Goal: Task Accomplishment & Management: Complete application form

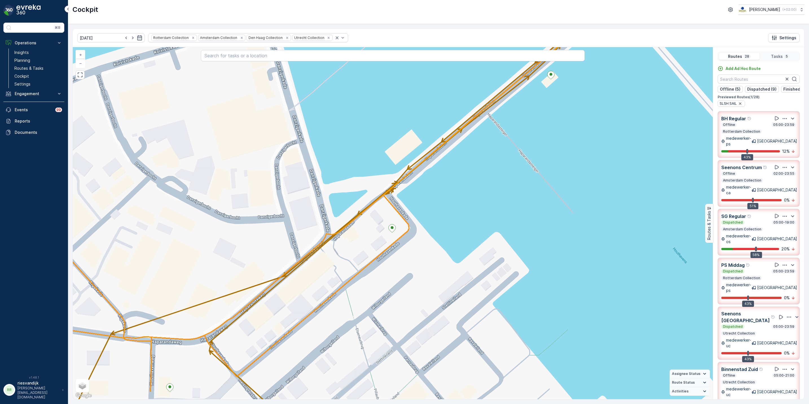
scroll to position [98, 0]
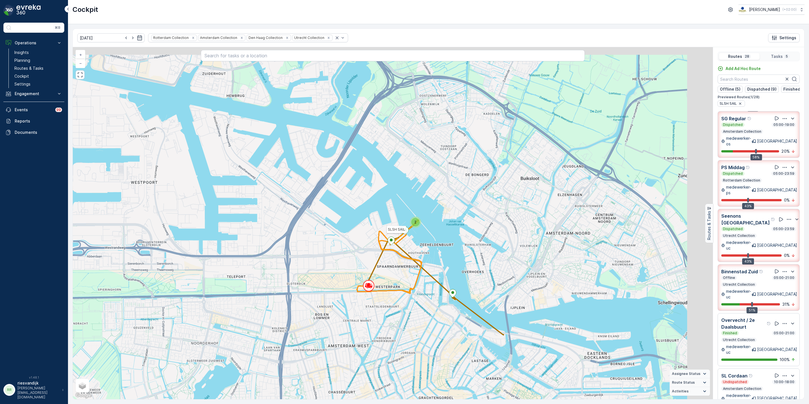
drag, startPoint x: 422, startPoint y: 218, endPoint x: 368, endPoint y: 212, distance: 54.4
click at [371, 220] on icon at bounding box center [389, 256] width 65 height 73
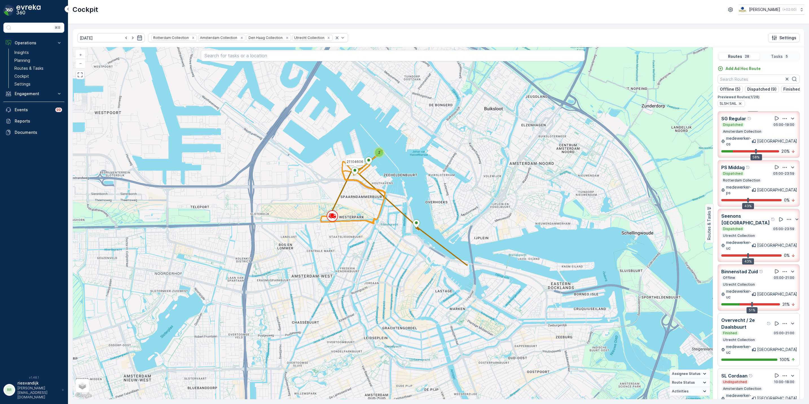
drag, startPoint x: 452, startPoint y: 185, endPoint x: 449, endPoint y: 196, distance: 12.1
click at [449, 193] on div "2 SLSH SAIL 21104606 + − Satellite Roadmap Terrain Hybrid Leaflet Keyboard shor…" at bounding box center [393, 223] width 640 height 352
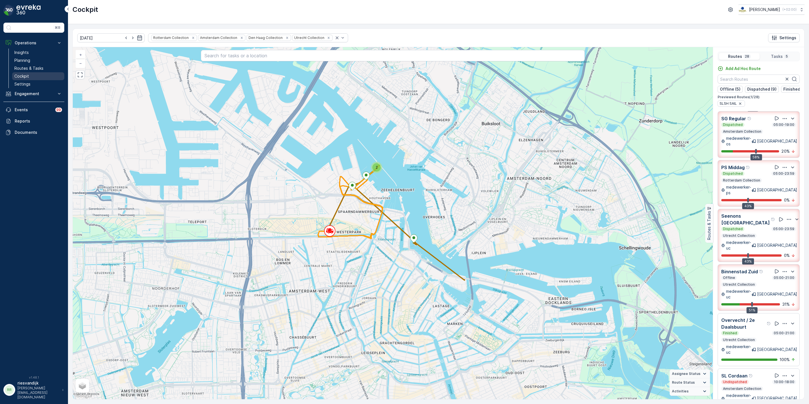
click at [31, 76] on link "Cockpit" at bounding box center [38, 76] width 52 height 8
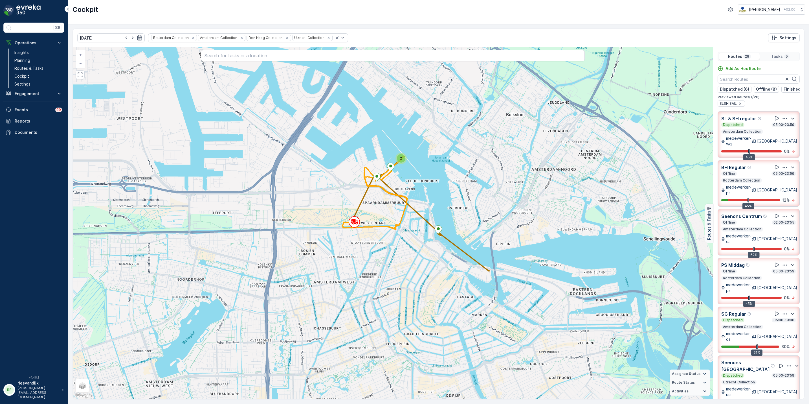
drag, startPoint x: 432, startPoint y: 271, endPoint x: 463, endPoint y: 261, distance: 33.2
click at [463, 261] on div "2 + − Satellite Roadmap Terrain Hybrid Leaflet Keyboard shortcuts Map Data Map …" at bounding box center [393, 223] width 640 height 352
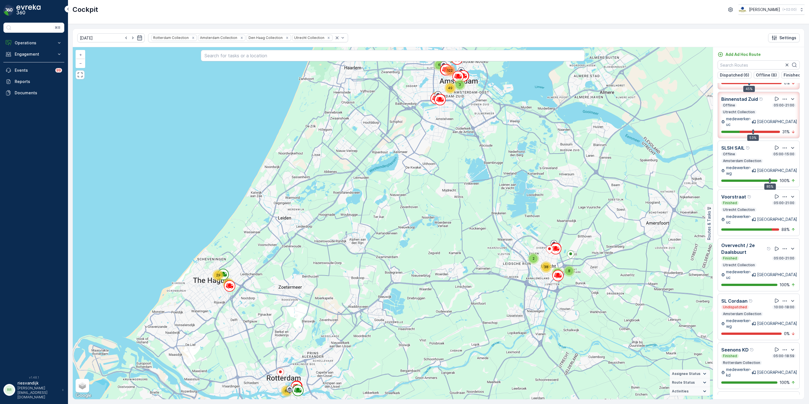
scroll to position [206, 0]
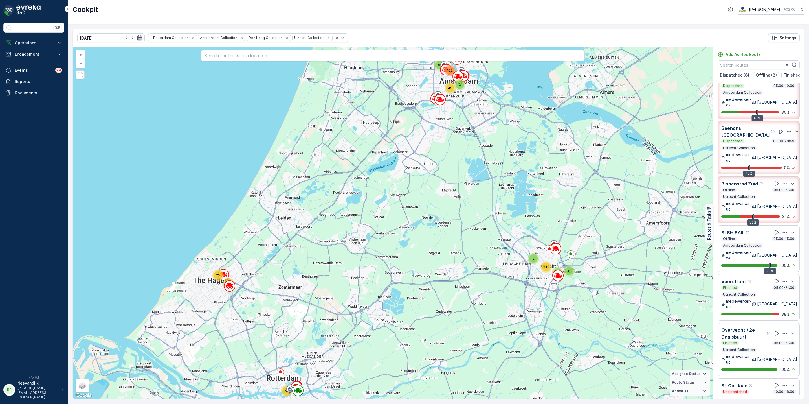
click at [783, 230] on icon "button" at bounding box center [785, 233] width 6 height 6
click at [783, 242] on span "See More Details" at bounding box center [784, 245] width 33 height 6
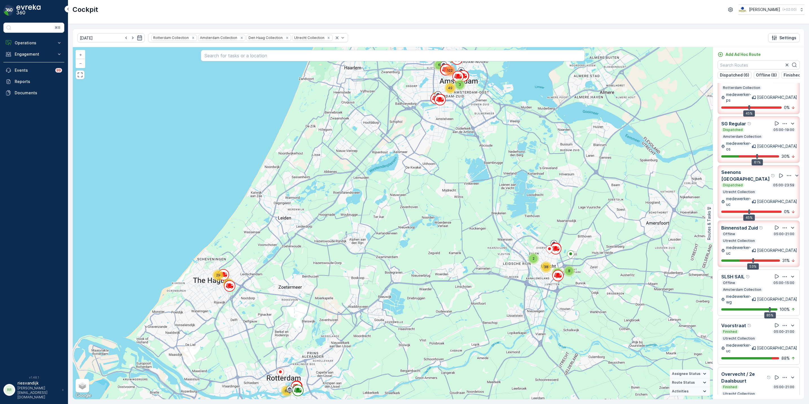
scroll to position [121, 0]
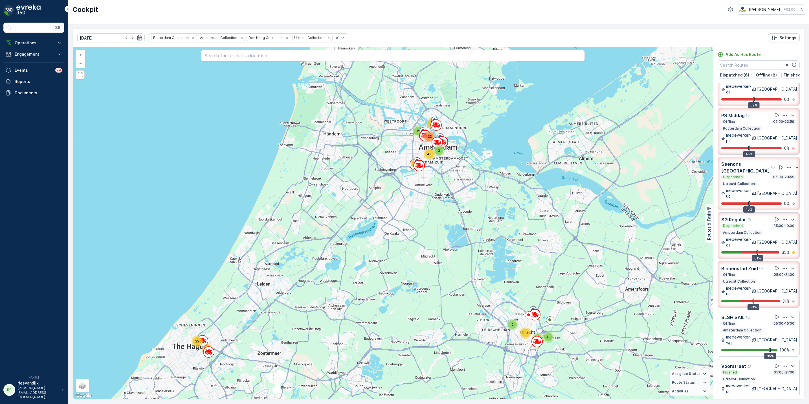
drag, startPoint x: 491, startPoint y: 209, endPoint x: 482, endPoint y: 234, distance: 26.5
click at [482, 234] on div "13 3 2 8 3 62 65 6 39 122 14 29 49 + − Satellite Roadmap Terrain Hybrid Leaflet…" at bounding box center [393, 223] width 640 height 352
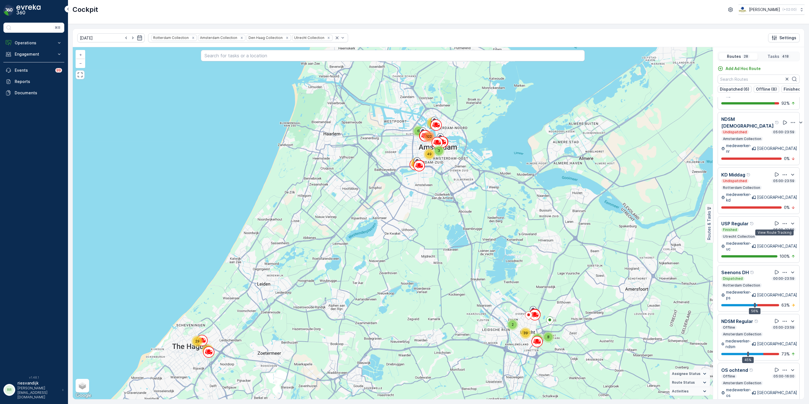
scroll to position [14, 0]
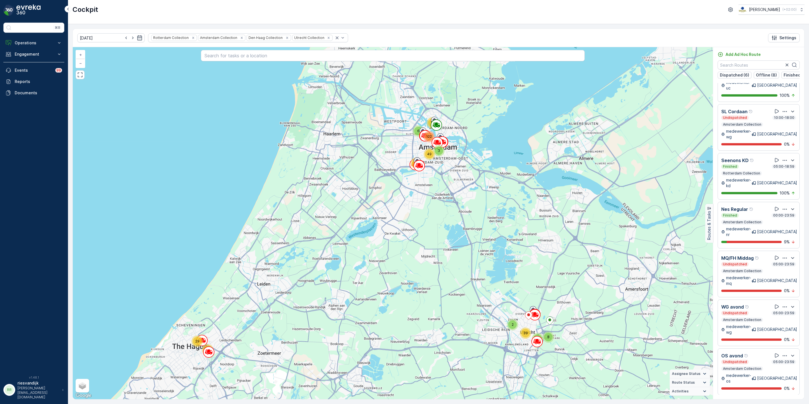
scroll to position [460, 0]
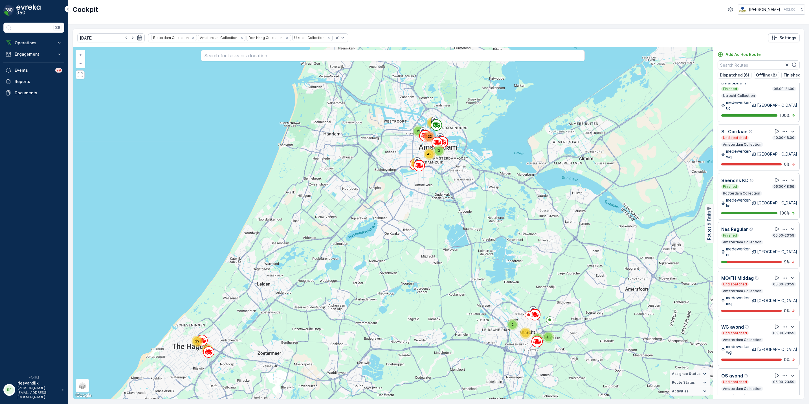
click at [760, 233] on div "Finished 00:00-23:59" at bounding box center [758, 235] width 75 height 5
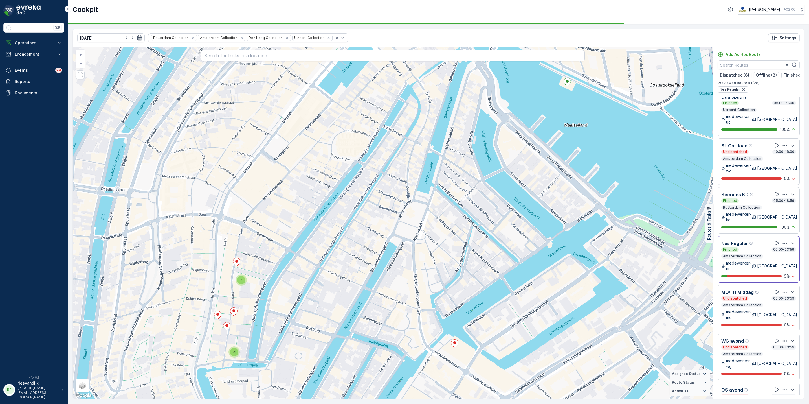
click at [783, 243] on icon "button" at bounding box center [785, 243] width 4 height 1
click at [782, 253] on span "See More Details" at bounding box center [784, 256] width 33 height 6
click at [32, 45] on p "Operations" at bounding box center [34, 43] width 38 height 6
click at [35, 66] on p "Routes & Tasks" at bounding box center [28, 68] width 29 height 6
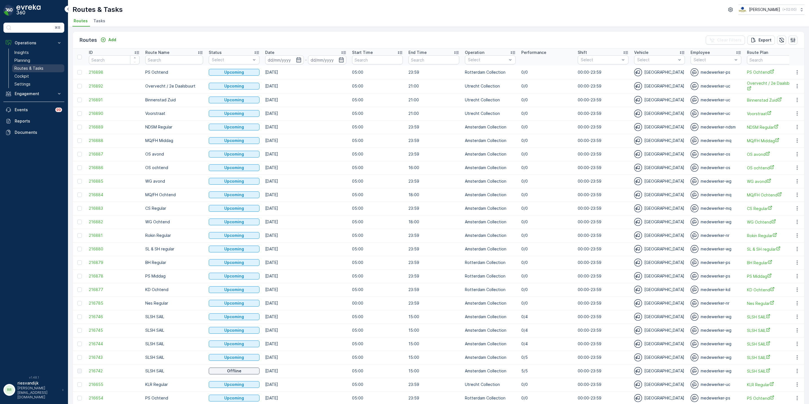
click at [35, 66] on p "Routes & Tasks" at bounding box center [28, 68] width 29 height 6
click at [99, 25] on li "Tasks" at bounding box center [99, 22] width 15 height 10
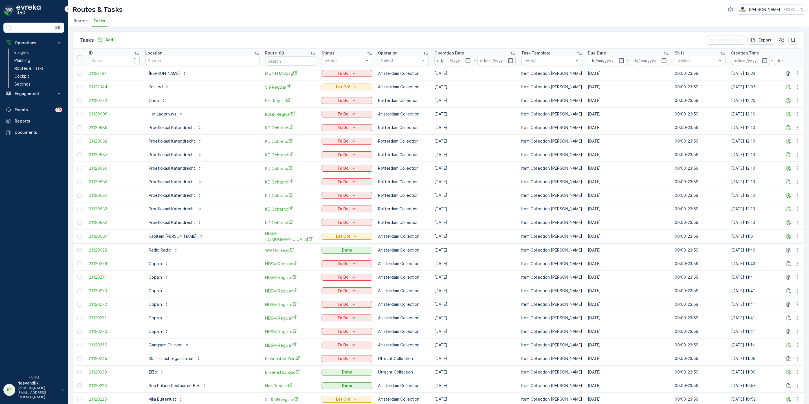
click at [339, 54] on div "Status" at bounding box center [347, 53] width 51 height 6
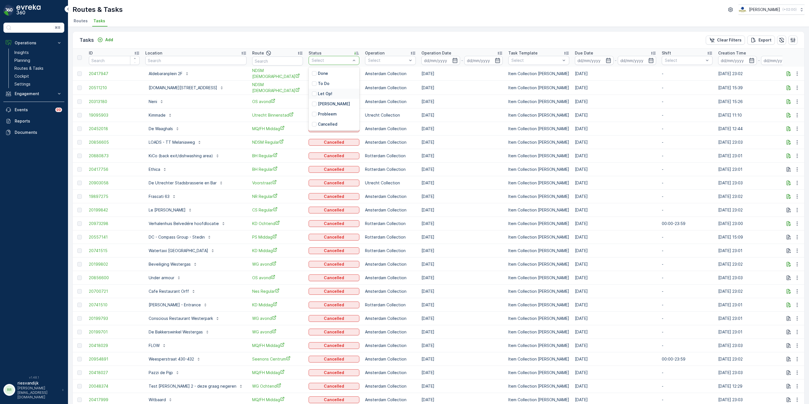
click at [314, 94] on div "Let Op!" at bounding box center [334, 94] width 51 height 10
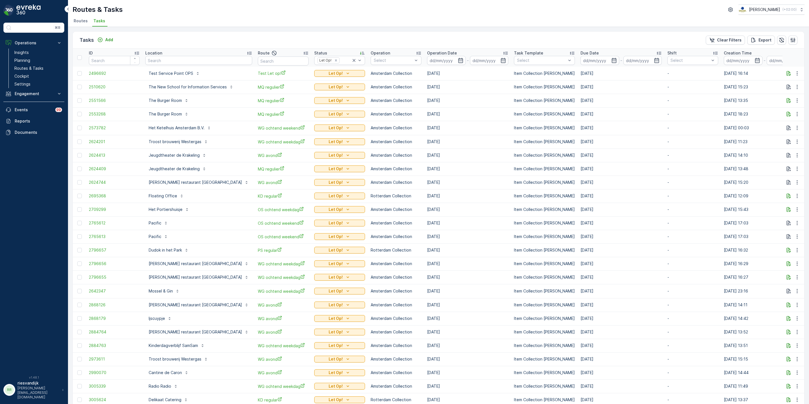
click at [447, 52] on div "Operation Date" at bounding box center [467, 53] width 81 height 6
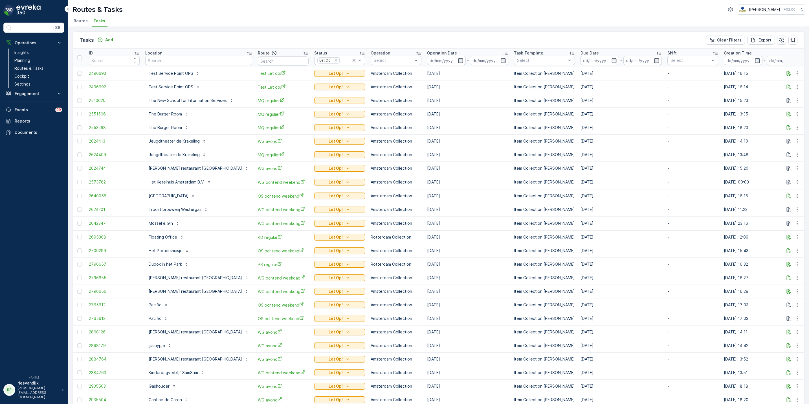
click at [447, 52] on div "Operation Date" at bounding box center [467, 53] width 81 height 6
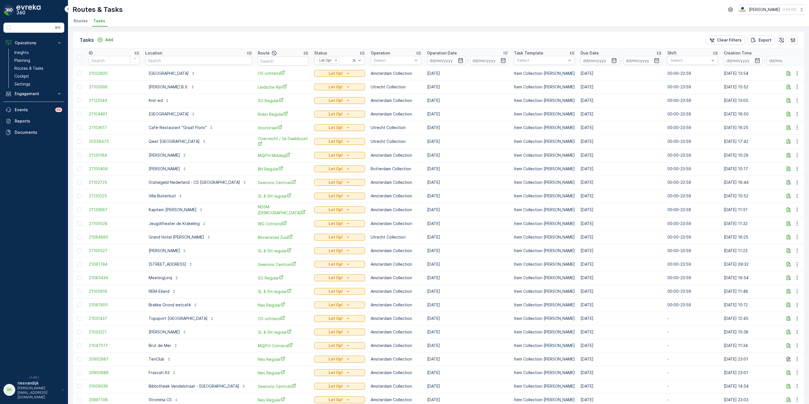
drag, startPoint x: 404, startPoint y: 163, endPoint x: 471, endPoint y: 206, distance: 79.4
click at [471, 206] on tbody "21032805 Olympisch Stadion Amsterdam OS ochtend Let Op! Amsterdam Collection 05…" at bounding box center [536, 406] width 927 height 679
drag, startPoint x: 471, startPoint y: 206, endPoint x: 450, endPoint y: 165, distance: 45.6
click at [450, 165] on td "[DATE]" at bounding box center [467, 169] width 87 height 14
click at [430, 60] on input at bounding box center [446, 60] width 39 height 9
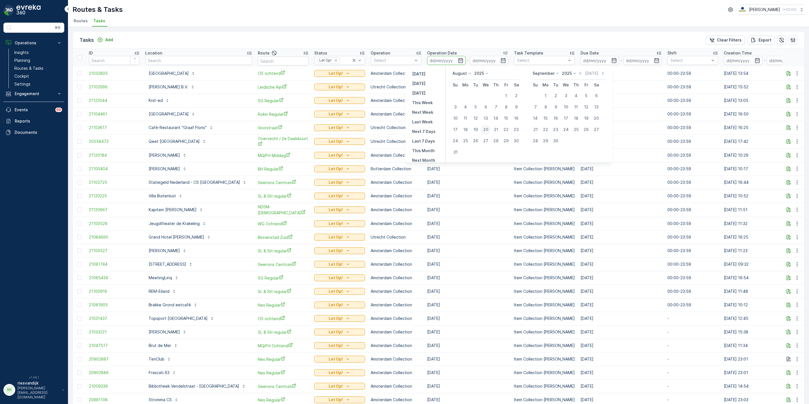
click at [485, 131] on div "20" at bounding box center [485, 129] width 9 height 9
type input "[DATE]"
click at [485, 131] on div "20" at bounding box center [485, 129] width 9 height 9
type input "[DATE]"
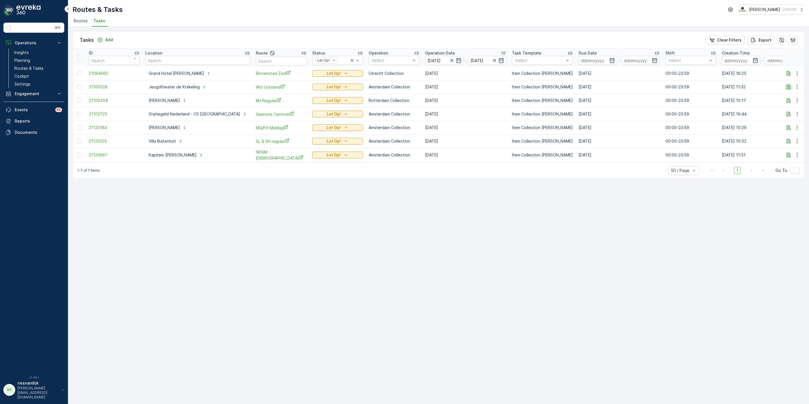
click at [787, 86] on icon "button" at bounding box center [789, 87] width 4 height 5
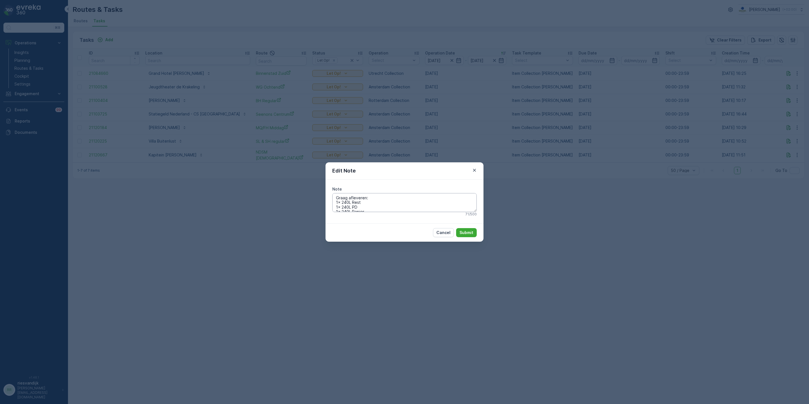
scroll to position [14, 0]
click at [477, 170] on button "button" at bounding box center [474, 170] width 7 height 7
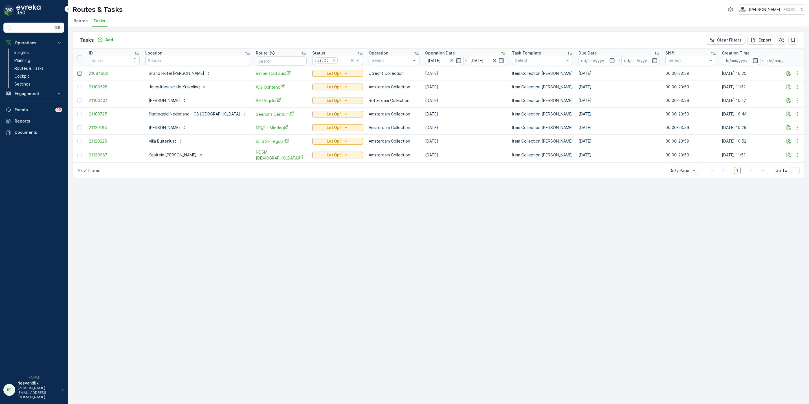
click at [81, 75] on div at bounding box center [79, 73] width 5 height 5
click at [77, 71] on input "checkbox" at bounding box center [77, 71] width 0 height 0
click at [80, 88] on div at bounding box center [79, 87] width 5 height 5
click at [77, 85] on input "checkbox" at bounding box center [77, 85] width 0 height 0
drag, startPoint x: 156, startPoint y: 103, endPoint x: 151, endPoint y: 98, distance: 6.8
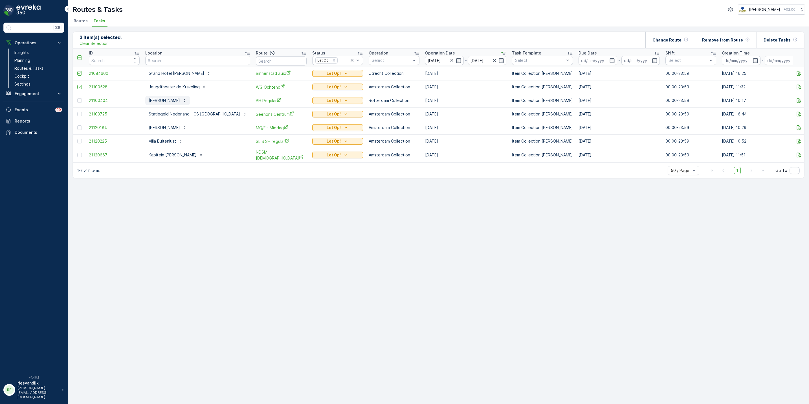
click at [151, 98] on p "De Ooievaart" at bounding box center [164, 101] width 31 height 6
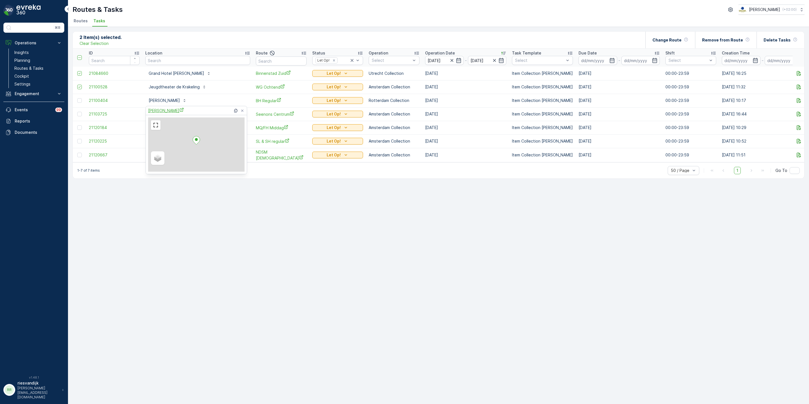
click at [163, 108] on span "De Ooievaart" at bounding box center [166, 110] width 36 height 6
click at [214, 31] on div "2 Item(s) selected. Clear Selection Change Route Remove from Route Delete Tasks…" at bounding box center [439, 104] width 732 height 147
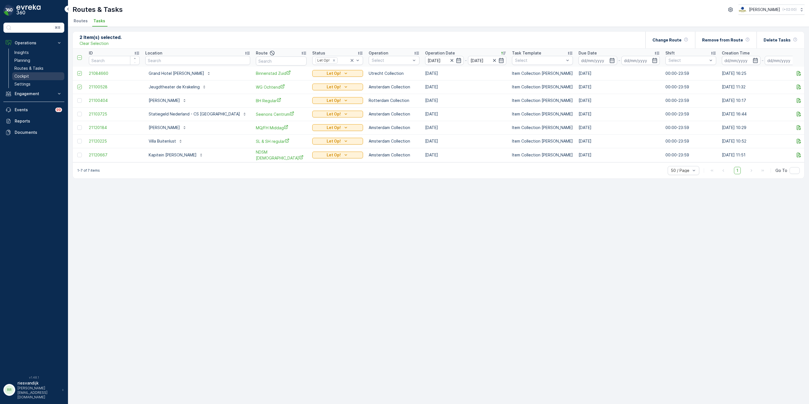
click at [35, 73] on link "Cockpit" at bounding box center [38, 76] width 52 height 8
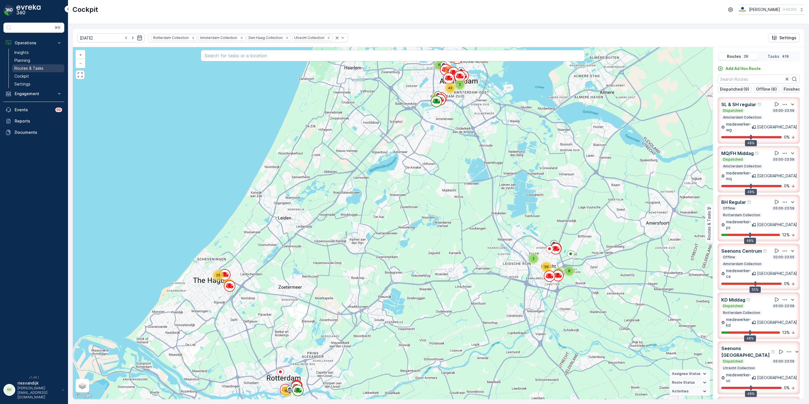
click at [27, 65] on link "Routes & Tasks" at bounding box center [38, 68] width 52 height 8
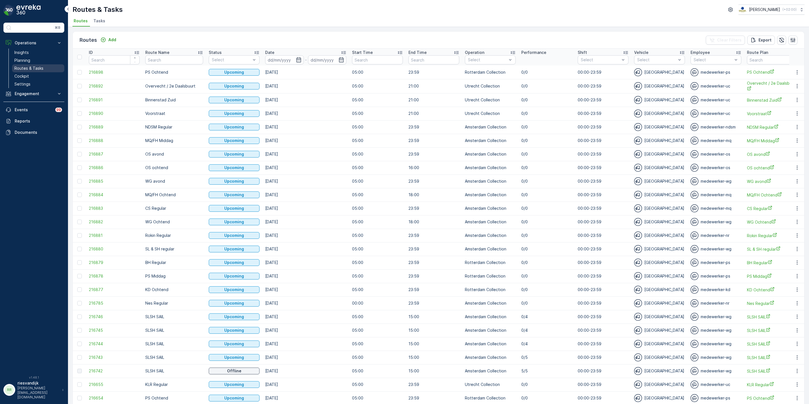
click at [27, 71] on link "Routes & Tasks" at bounding box center [38, 68] width 52 height 8
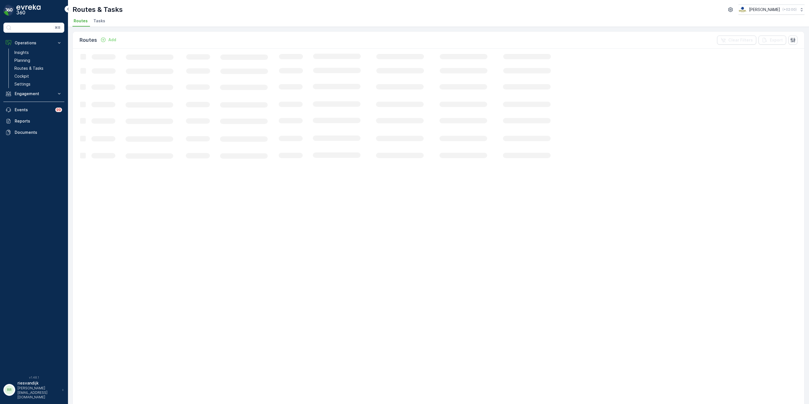
click at [101, 20] on span "Tasks" at bounding box center [99, 21] width 12 height 6
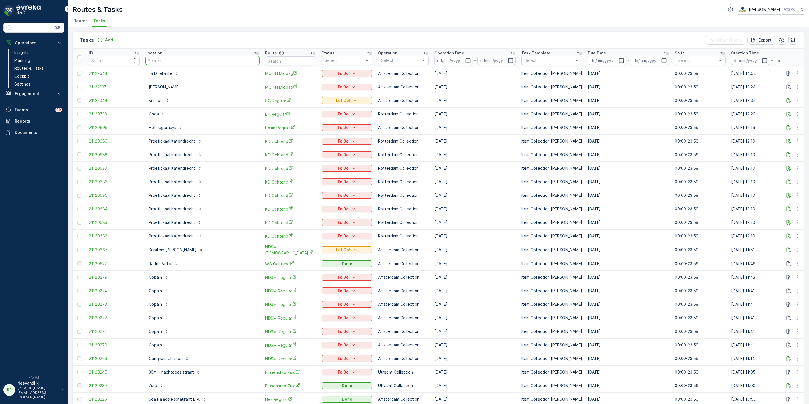
click at [203, 63] on input "text" at bounding box center [202, 60] width 114 height 9
click at [265, 55] on div "Route" at bounding box center [290, 53] width 51 height 7
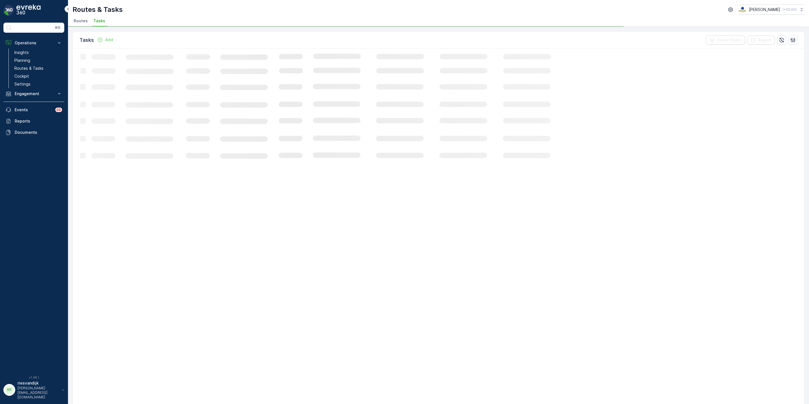
click at [262, 61] on icon "Loading..." at bounding box center [344, 354] width 542 height 611
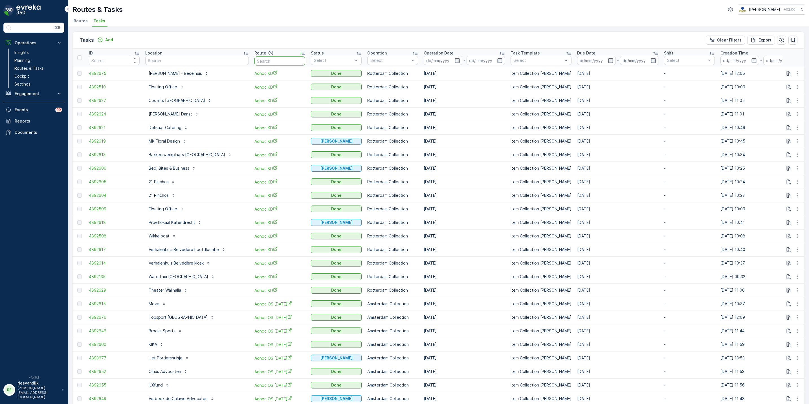
click at [264, 61] on input "text" at bounding box center [279, 60] width 51 height 9
type input "seenons"
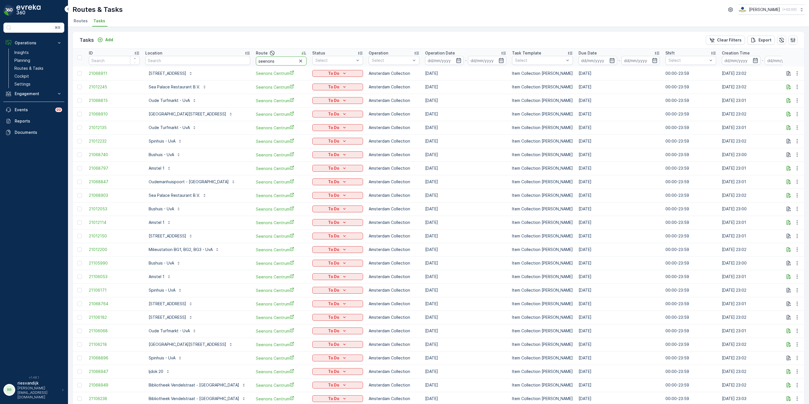
click at [269, 59] on input "seenons" at bounding box center [281, 60] width 51 height 9
type input "seenonsc"
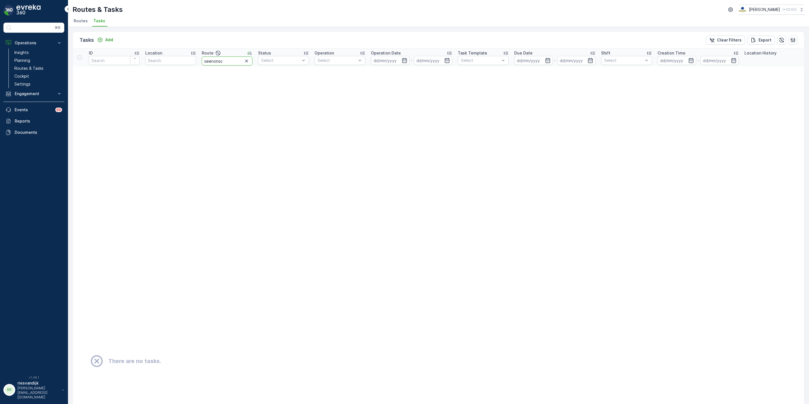
click at [231, 58] on input "seenonsc" at bounding box center [227, 60] width 51 height 9
type input "seenons ce"
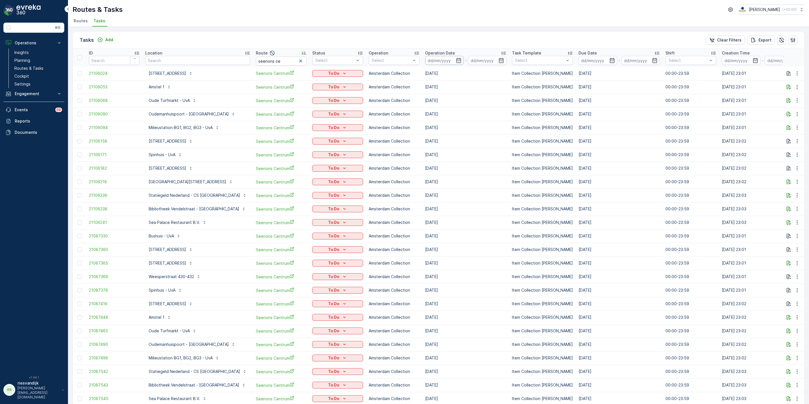
click at [425, 60] on input at bounding box center [444, 60] width 39 height 9
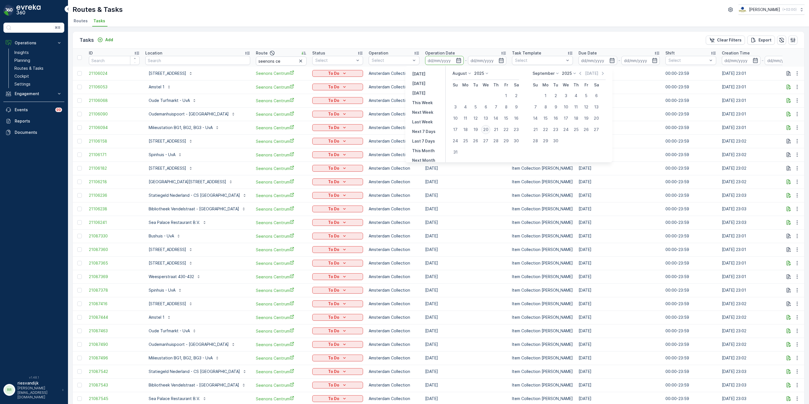
click at [484, 129] on div "20" at bounding box center [485, 129] width 9 height 9
type input "[DATE]"
click at [484, 129] on div "20" at bounding box center [485, 129] width 9 height 9
type input "[DATE]"
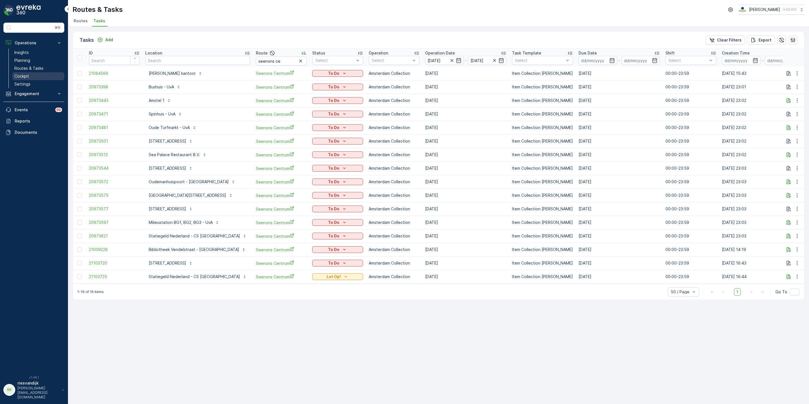
click at [33, 74] on link "Cockpit" at bounding box center [38, 76] width 52 height 8
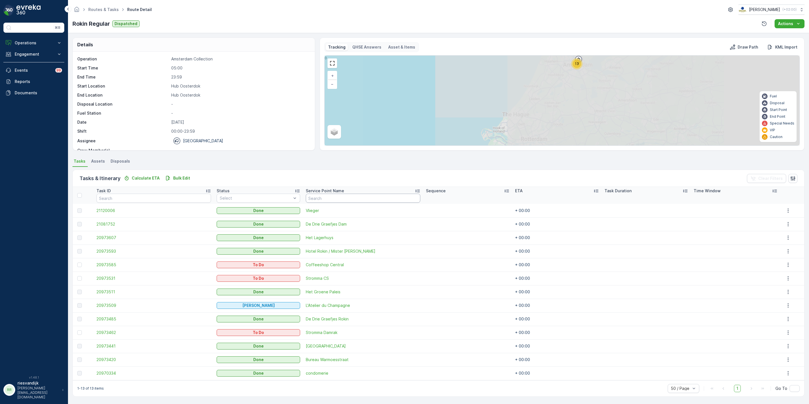
scroll to position [0, 0]
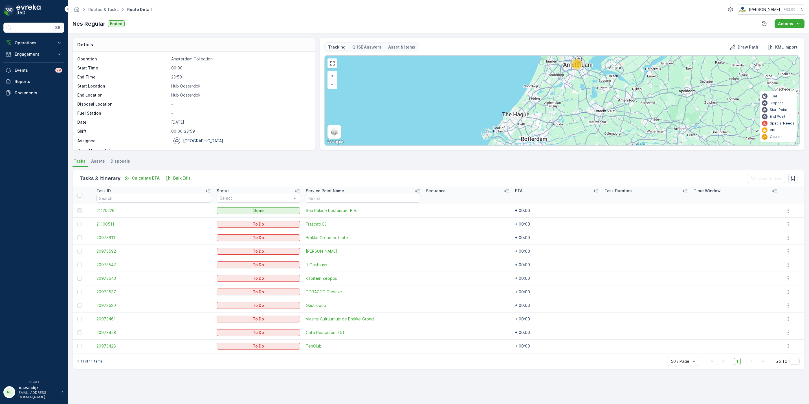
click at [295, 163] on ul "Tasks Assets Disposals" at bounding box center [439, 162] width 732 height 10
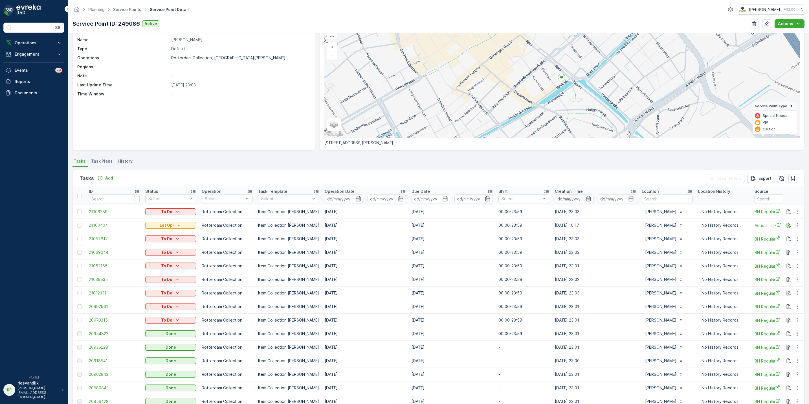
scroll to position [42, 0]
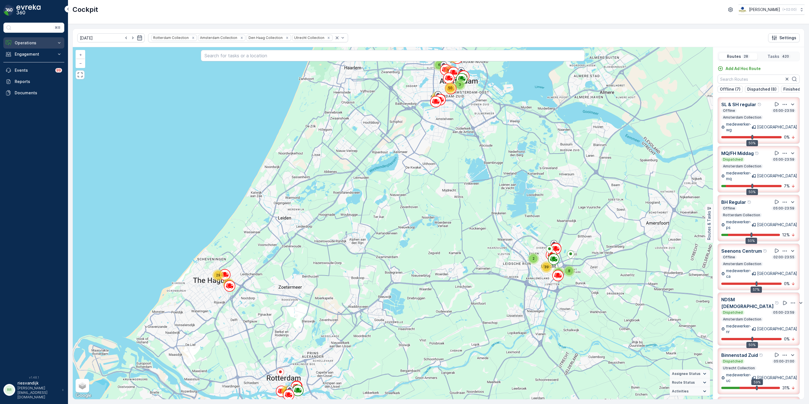
click at [24, 43] on p "Operations" at bounding box center [34, 43] width 38 height 6
click at [38, 66] on p "Routes & Tasks" at bounding box center [28, 68] width 29 height 6
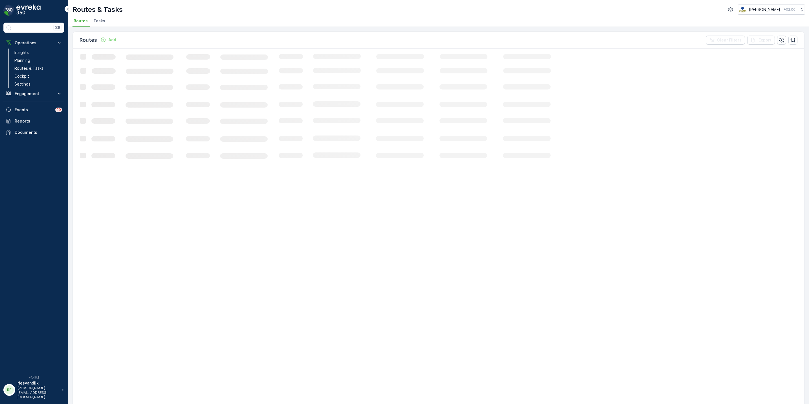
click at [105, 21] on li "Tasks" at bounding box center [99, 22] width 15 height 10
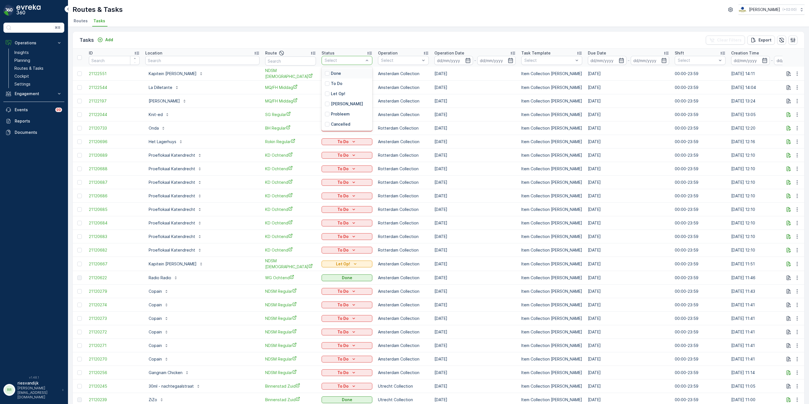
click at [324, 58] on div at bounding box center [344, 60] width 40 height 5
click at [322, 96] on div "Let Op!" at bounding box center [347, 94] width 51 height 10
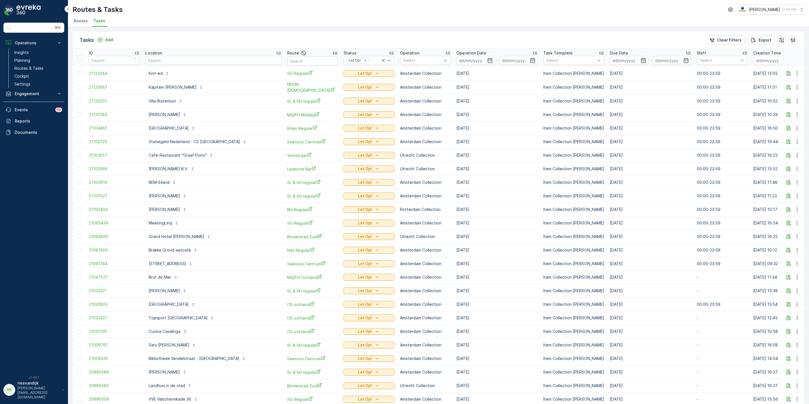
click at [457, 51] on div "Operation Date" at bounding box center [497, 53] width 81 height 6
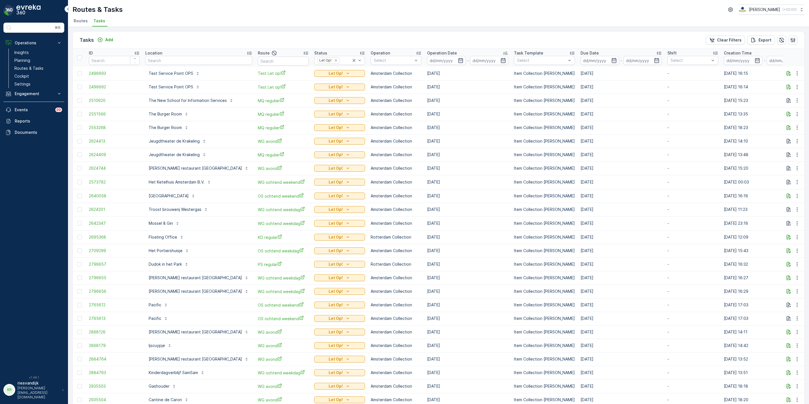
click at [448, 54] on div "Operation Date" at bounding box center [467, 53] width 81 height 6
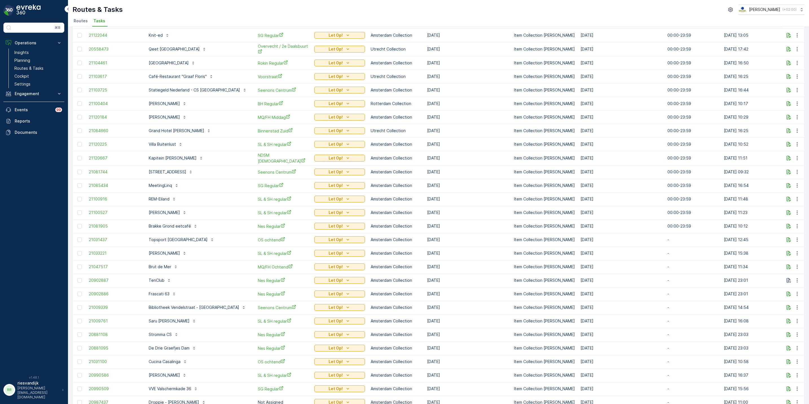
scroll to position [85, 0]
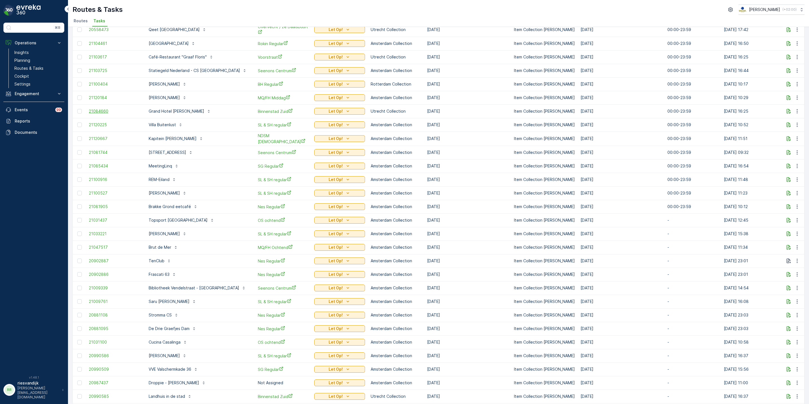
drag, startPoint x: 437, startPoint y: 208, endPoint x: 106, endPoint y: 114, distance: 344.0
click at [106, 114] on tbody "21032805 Olympisch Stadion Amsterdam OS ochtend Let Op! Amsterdam Collection 05…" at bounding box center [536, 321] width 927 height 679
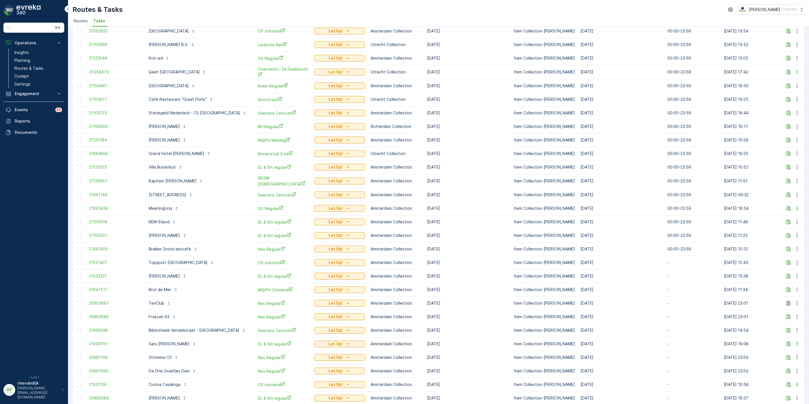
scroll to position [0, 0]
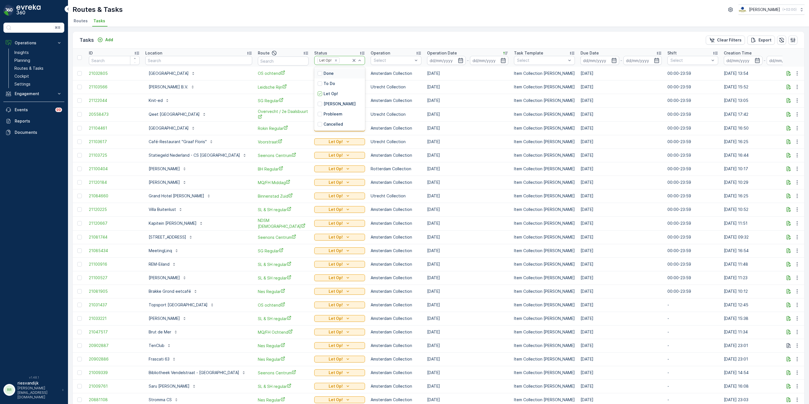
click at [351, 60] on icon at bounding box center [354, 61] width 6 height 6
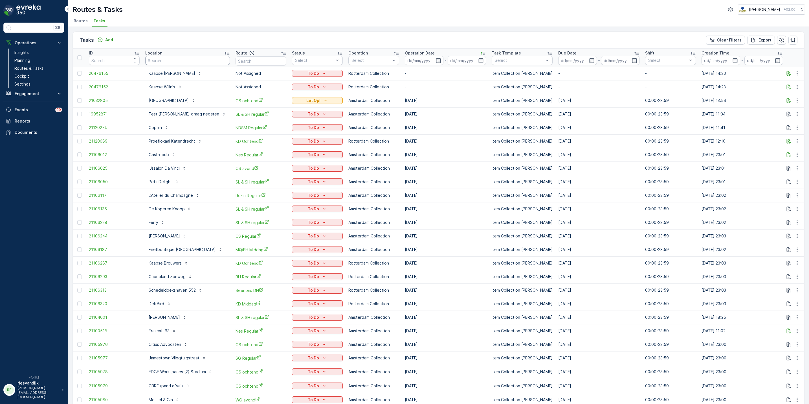
click at [193, 66] on th "Location" at bounding box center [187, 58] width 90 height 18
click at [196, 62] on input "text" at bounding box center [187, 60] width 85 height 9
type input "euromast"
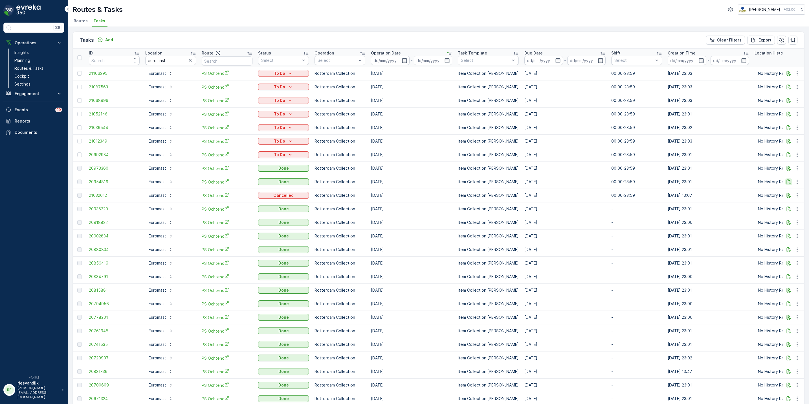
click at [786, 179] on icon "button" at bounding box center [789, 182] width 6 height 6
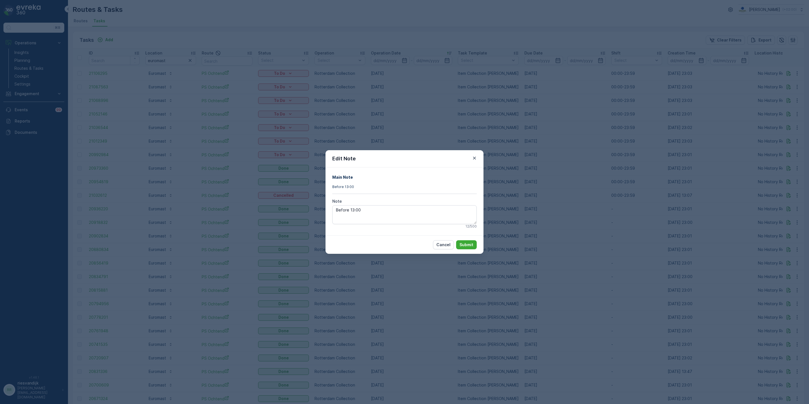
click at [785, 174] on div "Edit Note Main Note Before 13:00 Note Before 13:00 12 / 500 Cancel Submit" at bounding box center [404, 202] width 809 height 404
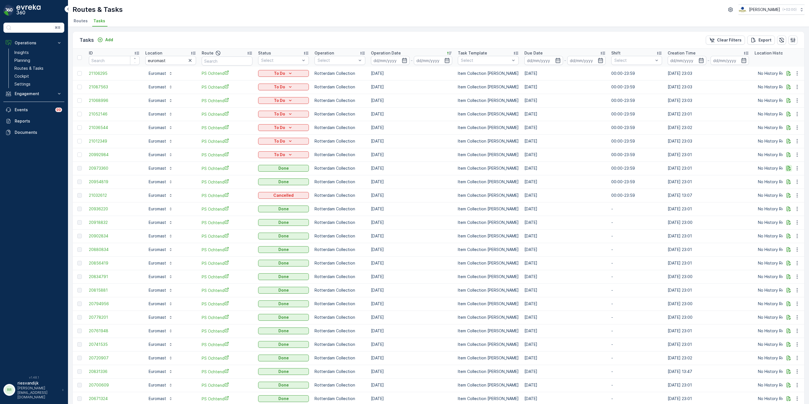
click at [786, 168] on icon "button" at bounding box center [789, 168] width 6 height 6
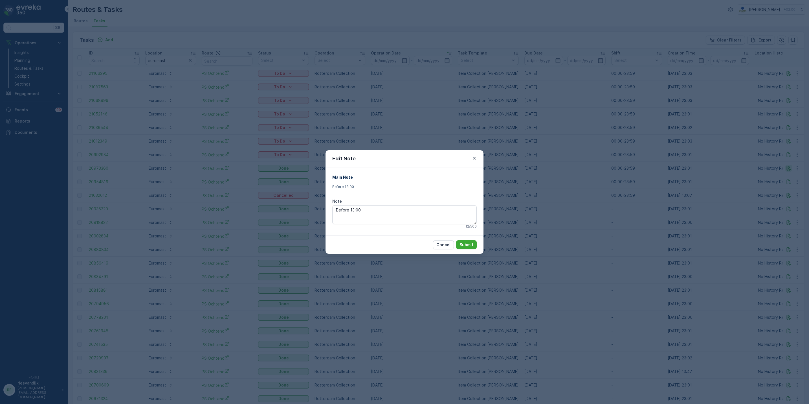
click at [785, 168] on div "Edit Note Main Note Before 13:00 Note Before 13:00 12 / 500 Cancel Submit" at bounding box center [404, 202] width 809 height 404
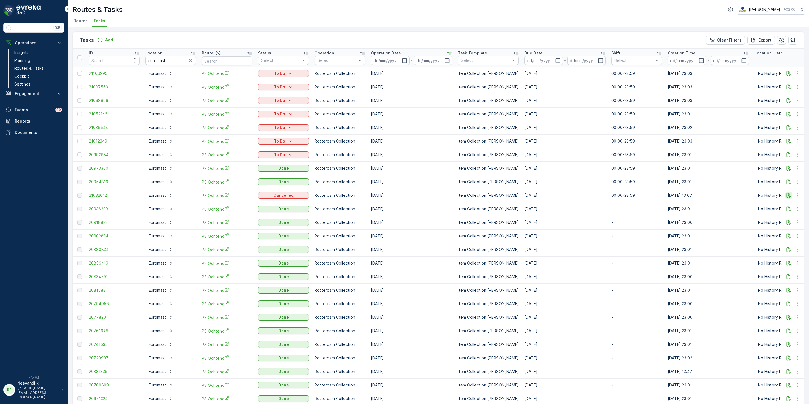
click at [788, 196] on icon "button" at bounding box center [789, 195] width 6 height 6
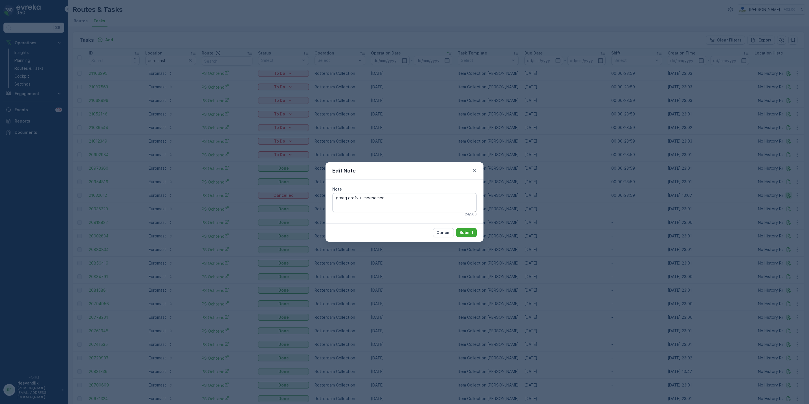
click at [788, 196] on div "Edit Note Note graag grofvuil meenemen! 24 / 500 Cancel Submit" at bounding box center [404, 202] width 809 height 404
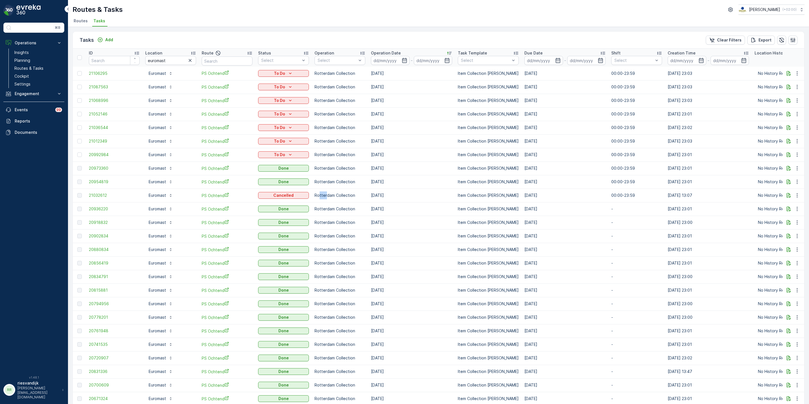
drag, startPoint x: 319, startPoint y: 198, endPoint x: 326, endPoint y: 198, distance: 7.3
click at [326, 198] on td "Rotterdam Collection" at bounding box center [340, 195] width 56 height 14
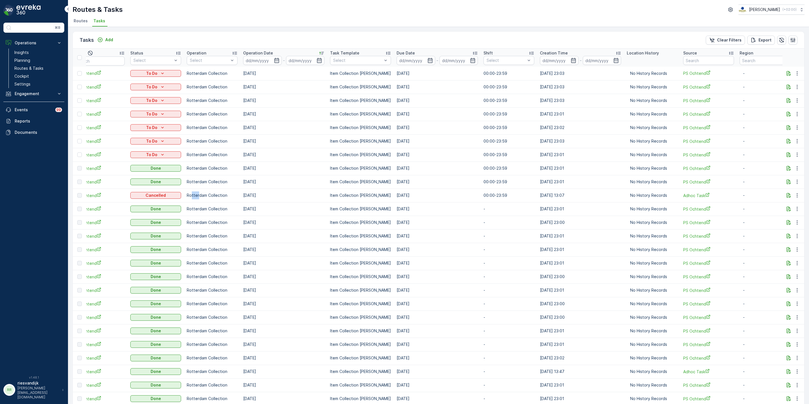
scroll to position [0, 136]
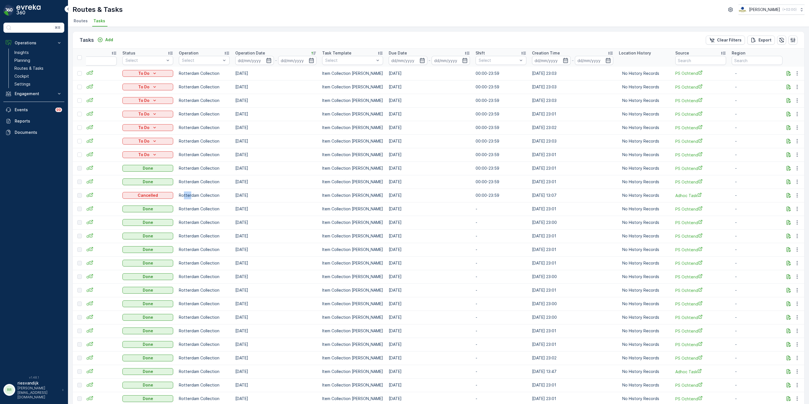
drag, startPoint x: 741, startPoint y: 196, endPoint x: 610, endPoint y: 194, distance: 131.8
click at [610, 194] on tr "21032612 Euromast PS Ochtend Cancelled Rotterdam Collection 19.08.2025 Item Col…" at bounding box center [372, 195] width 870 height 14
drag, startPoint x: 610, startPoint y: 194, endPoint x: 583, endPoint y: 200, distance: 27.7
click at [583, 200] on td "[DATE] 13:07" at bounding box center [572, 195] width 87 height 14
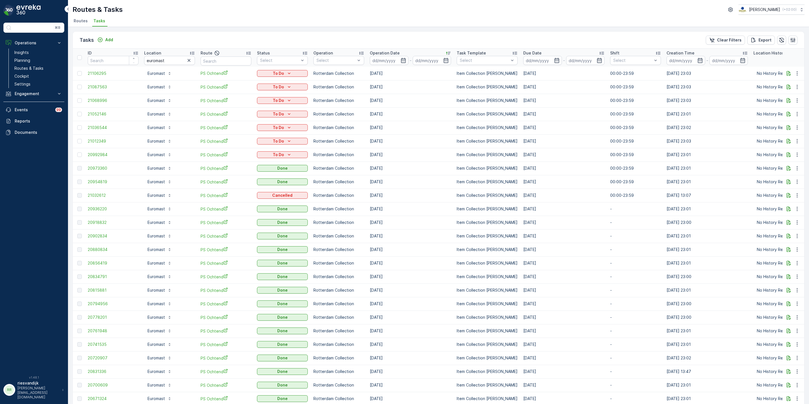
scroll to position [0, 0]
click at [187, 62] on icon "button" at bounding box center [190, 61] width 6 height 6
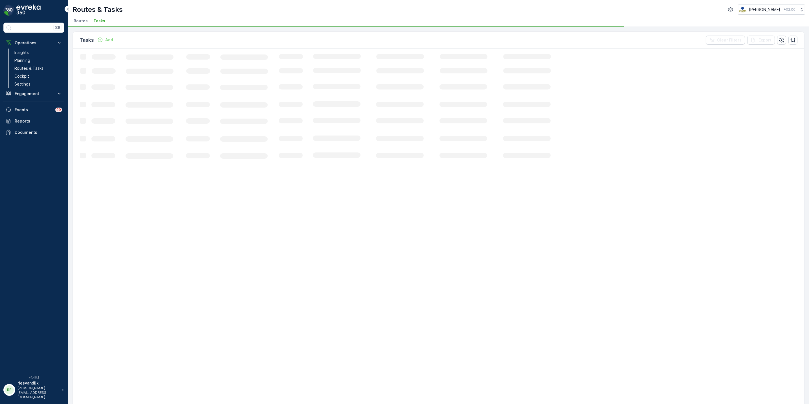
click at [189, 61] on icon "Loading..." at bounding box center [344, 354] width 542 height 611
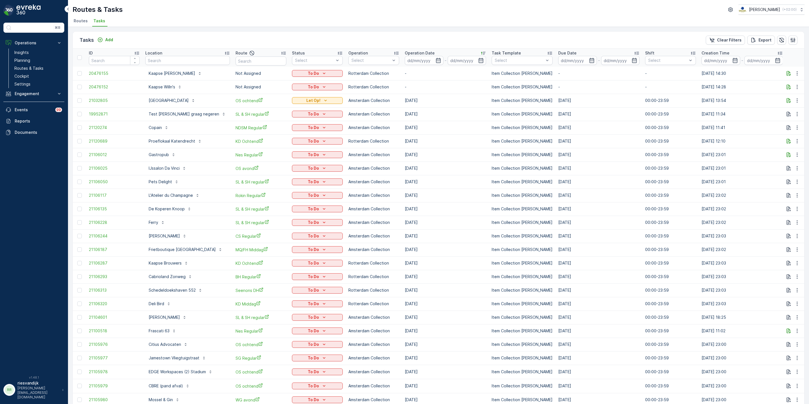
click at [181, 64] on input "text" at bounding box center [187, 60] width 85 height 9
type input "rem"
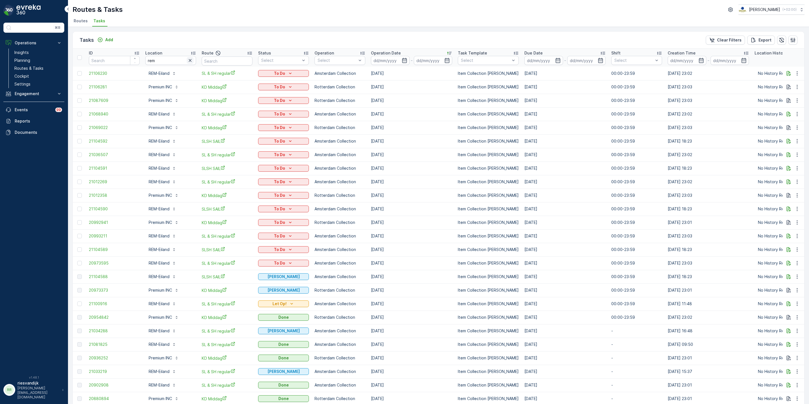
click at [190, 59] on icon "button" at bounding box center [190, 61] width 6 height 6
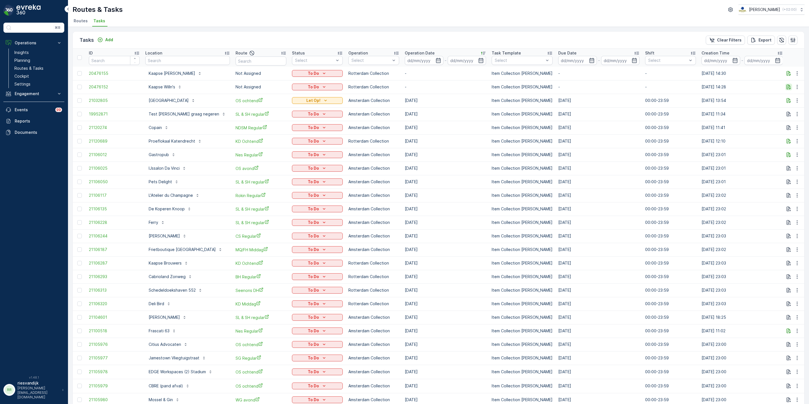
click at [790, 87] on div at bounding box center [793, 87] width 17 height 7
click at [790, 87] on icon "button" at bounding box center [789, 87] width 6 height 6
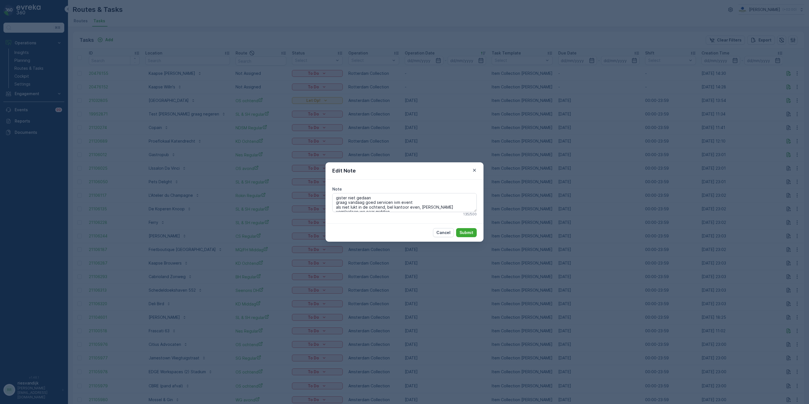
click at [780, 87] on div "Edit Note Note gister niet gedaan graag vandaag goed servicen ivm event als nie…" at bounding box center [404, 202] width 809 height 404
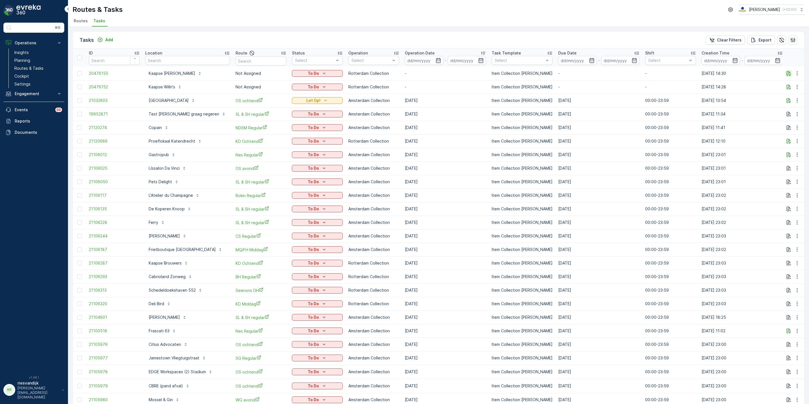
click at [787, 76] on button "button" at bounding box center [788, 73] width 7 height 7
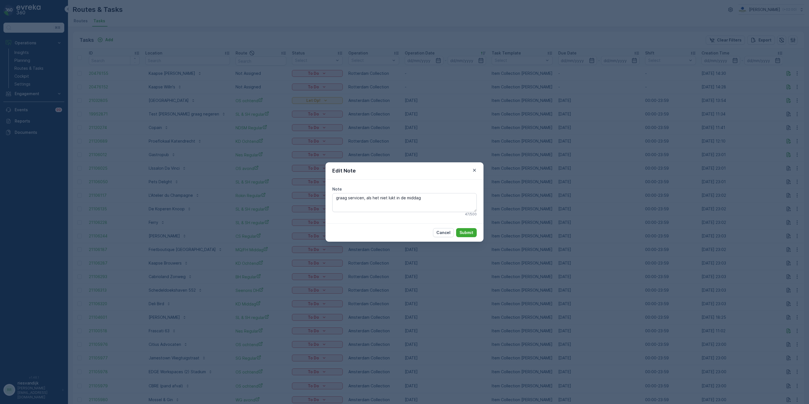
click at [535, 196] on div "Edit Note Note graag servicen, als het niet lukt in de middag 47 / 500 Cancel S…" at bounding box center [404, 202] width 809 height 404
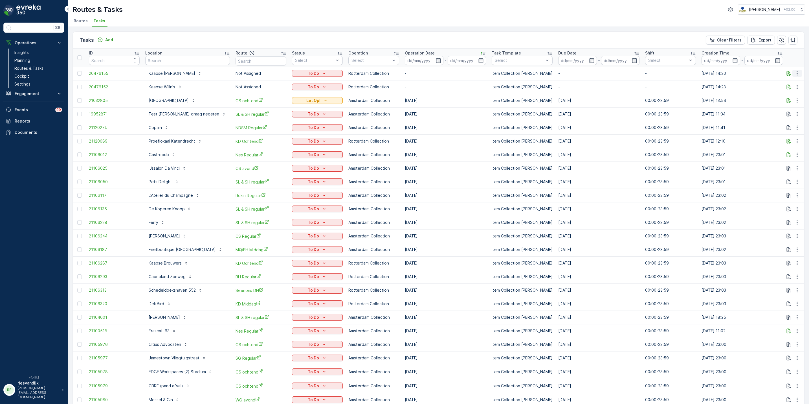
click at [796, 70] on button "button" at bounding box center [797, 73] width 10 height 7
click at [791, 82] on span "See More Details" at bounding box center [785, 82] width 33 height 6
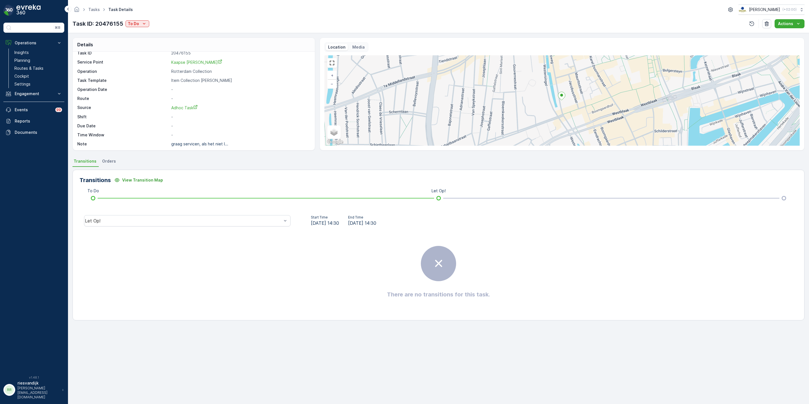
scroll to position [7, 0]
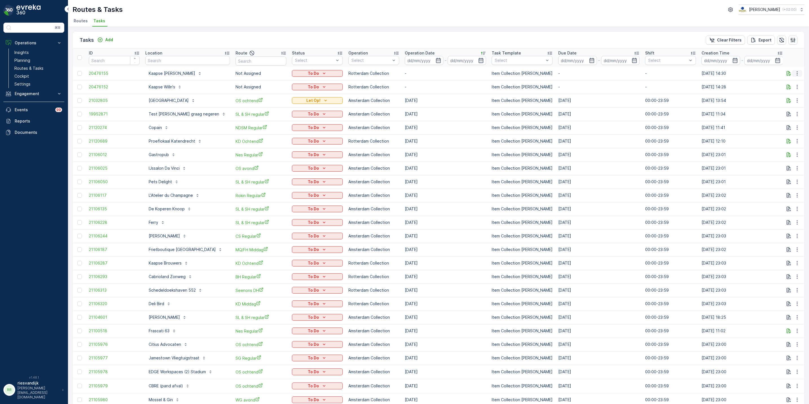
click at [797, 72] on icon "button" at bounding box center [797, 73] width 1 height 4
click at [787, 89] on div "History" at bounding box center [788, 90] width 43 height 8
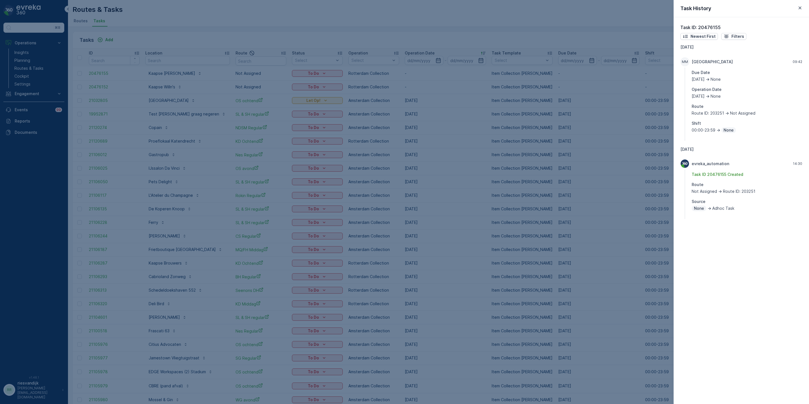
click at [630, 153] on div at bounding box center [404, 202] width 809 height 404
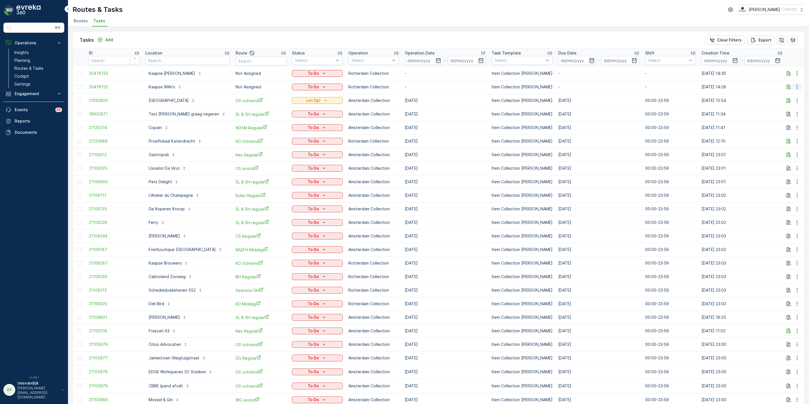
click at [797, 87] on icon "button" at bounding box center [797, 87] width 1 height 4
click at [786, 104] on div "History" at bounding box center [788, 104] width 43 height 8
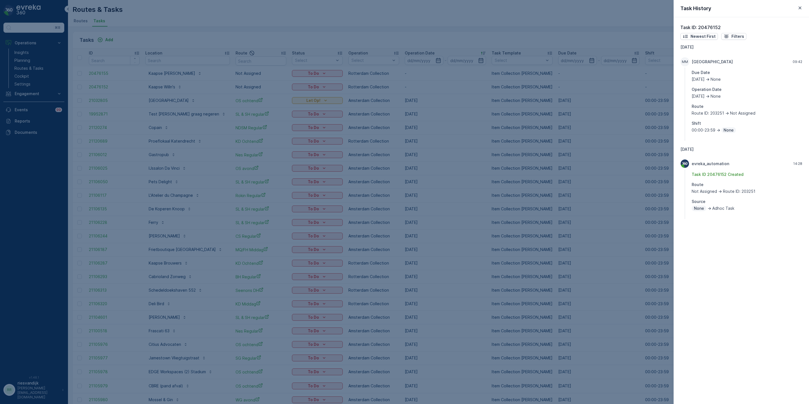
click at [539, 148] on div at bounding box center [404, 202] width 809 height 404
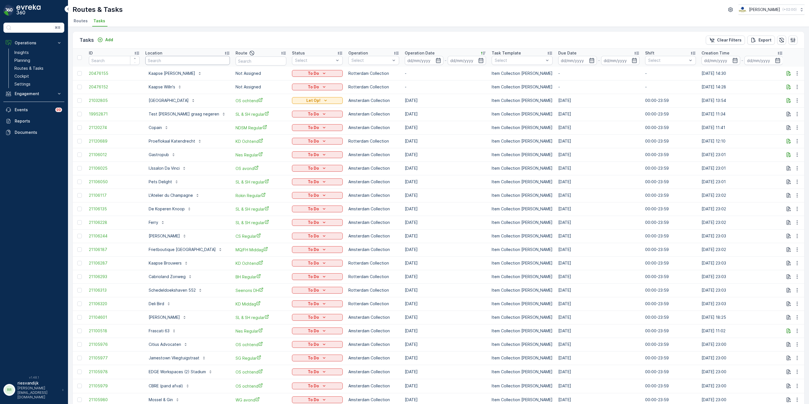
click at [191, 55] on div "Location" at bounding box center [187, 53] width 85 height 6
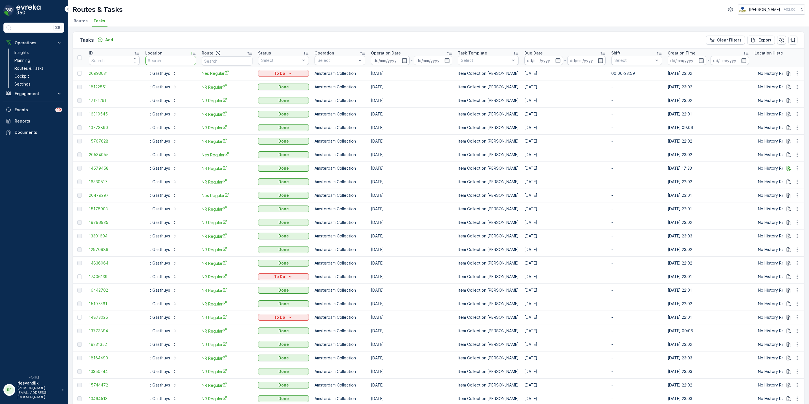
click at [169, 61] on input "text" at bounding box center [170, 60] width 51 height 9
type input "euromast"
click at [411, 51] on div "Operation Date" at bounding box center [411, 53] width 81 height 6
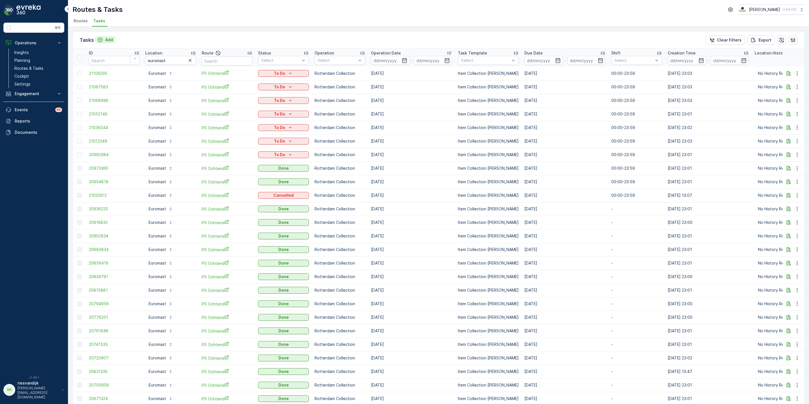
click at [115, 40] on button "Add" at bounding box center [105, 39] width 20 height 7
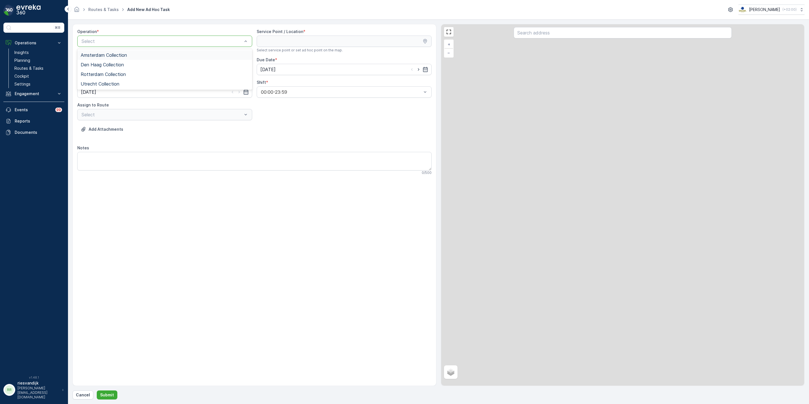
click at [134, 43] on div at bounding box center [162, 41] width 162 height 5
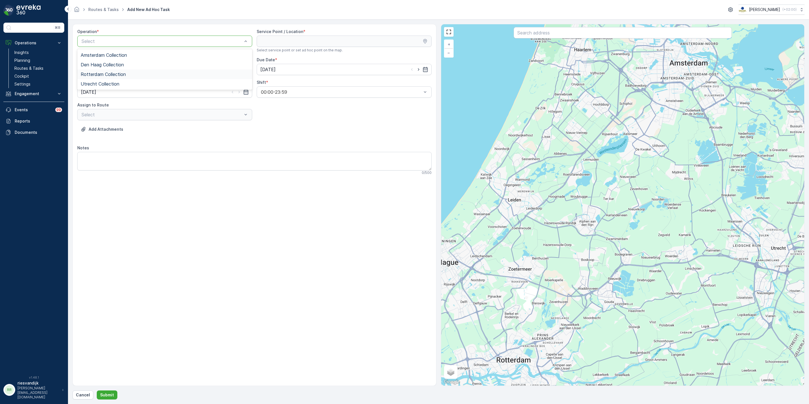
click at [125, 75] on span "Rotterdam Collection" at bounding box center [103, 74] width 45 height 5
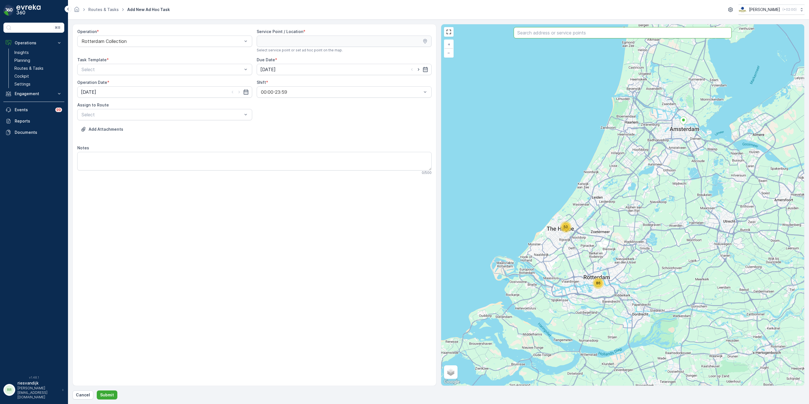
click at [574, 32] on input "text" at bounding box center [623, 32] width 218 height 11
type input "euromas"
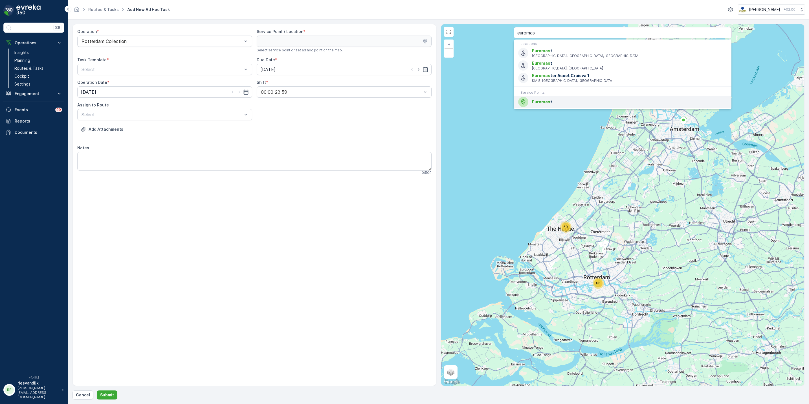
click at [548, 98] on div "Euromas t" at bounding box center [622, 102] width 209 height 10
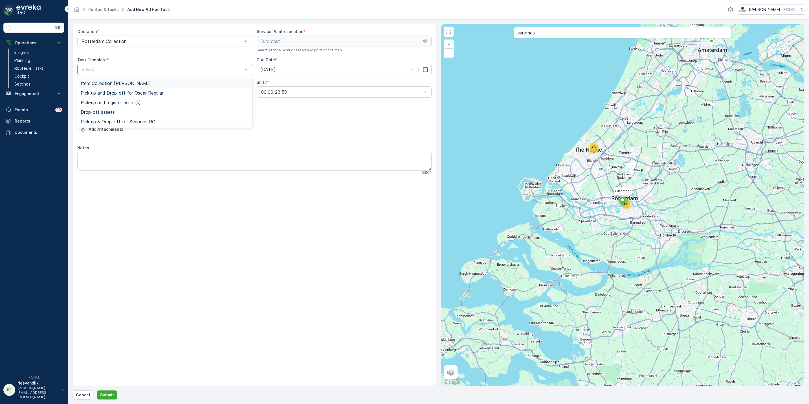
click at [202, 65] on div "Select" at bounding box center [164, 69] width 175 height 11
click at [142, 84] on span "Item Collection [PERSON_NAME]" at bounding box center [116, 83] width 71 height 5
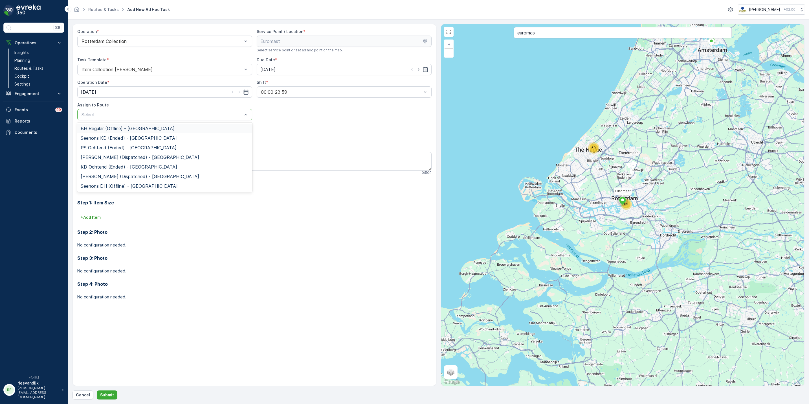
click at [203, 113] on div at bounding box center [162, 114] width 162 height 5
click at [108, 144] on div "PS Ochtend (Ended) - Rotterdam" at bounding box center [164, 148] width 175 height 10
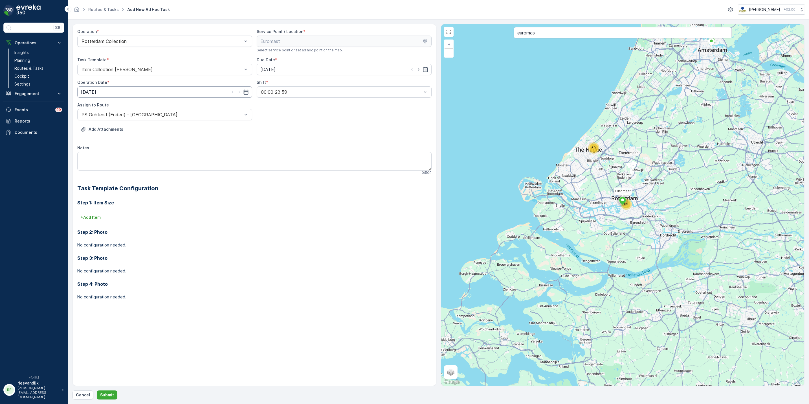
click at [112, 93] on input "[DATE]" at bounding box center [164, 91] width 175 height 11
click at [416, 71] on icon "button" at bounding box center [419, 70] width 6 height 6
type input "[DATE]"
click at [238, 91] on icon "button" at bounding box center [239, 92] width 6 height 6
type input "[DATE]"
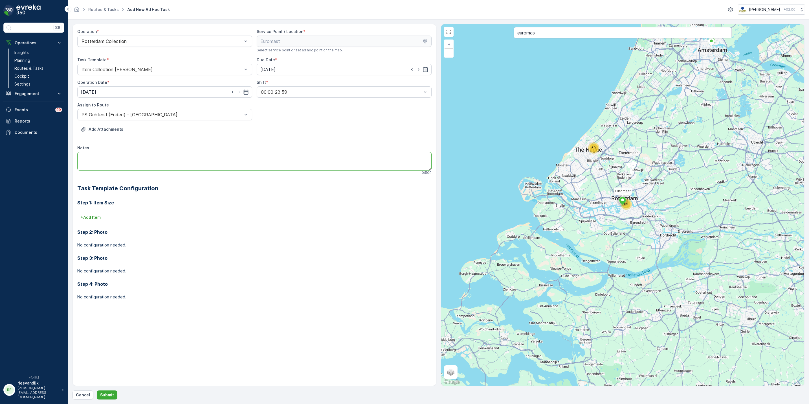
click at [164, 159] on textarea "Notes" at bounding box center [254, 161] width 354 height 19
drag, startPoint x: 135, startPoint y: 146, endPoint x: 137, endPoint y: 163, distance: 16.6
click at [136, 155] on div "Notes 0 / 500" at bounding box center [254, 160] width 354 height 30
click at [138, 164] on textarea "Notes" at bounding box center [254, 161] width 354 height 19
type textarea "grofvuil"
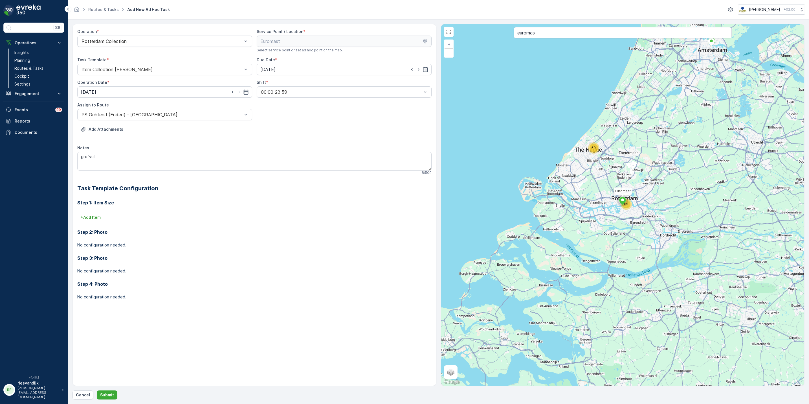
drag, startPoint x: 69, startPoint y: 236, endPoint x: 74, endPoint y: 227, distance: 10.9
click at [68, 236] on form "Operation * Rotterdam Collection Service Point / Location * Select service poin…" at bounding box center [438, 211] width 741 height 384
click at [83, 221] on button "+ Add Item" at bounding box center [90, 217] width 27 height 9
click at [135, 219] on div "Item Type * Select" at bounding box center [227, 222] width 300 height 18
drag, startPoint x: 135, startPoint y: 219, endPoint x: 136, endPoint y: 226, distance: 7.7
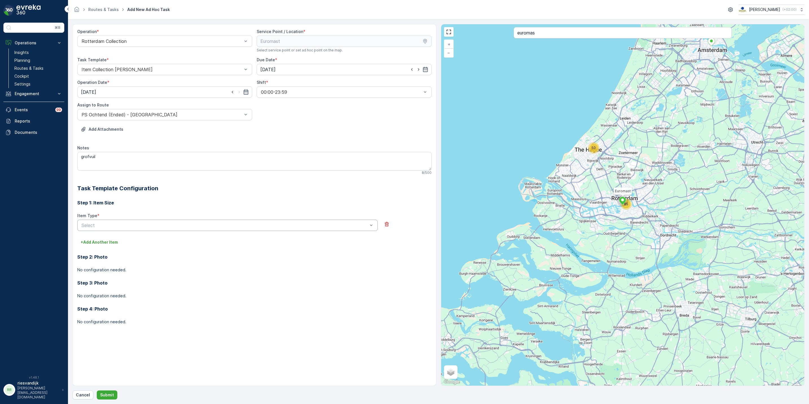
click at [136, 225] on div at bounding box center [225, 225] width 288 height 5
type input "240"
click at [148, 304] on div "Grofvuil 240l container - stuk" at bounding box center [228, 306] width 294 height 5
click at [224, 245] on div "button" at bounding box center [220, 244] width 9 height 3
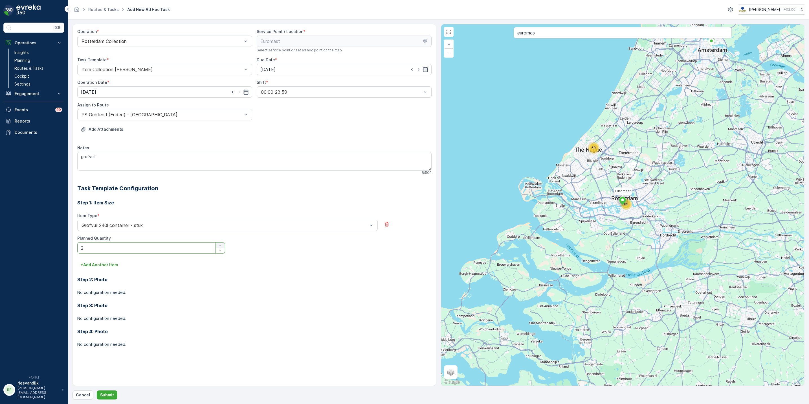
click at [224, 245] on div "button" at bounding box center [220, 244] width 9 height 3
type Quantity "3"
click at [113, 397] on p "Submit" at bounding box center [107, 395] width 14 height 6
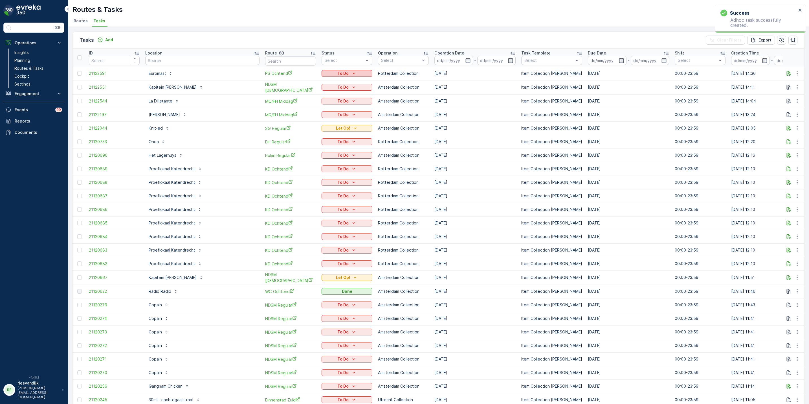
drag, startPoint x: 300, startPoint y: 72, endPoint x: 303, endPoint y: 72, distance: 3.4
click at [324, 71] on div "To Do" at bounding box center [347, 74] width 46 height 6
click at [308, 83] on span "Let Op!" at bounding box center [305, 82] width 14 height 6
click at [787, 70] on button "button" at bounding box center [788, 73] width 7 height 7
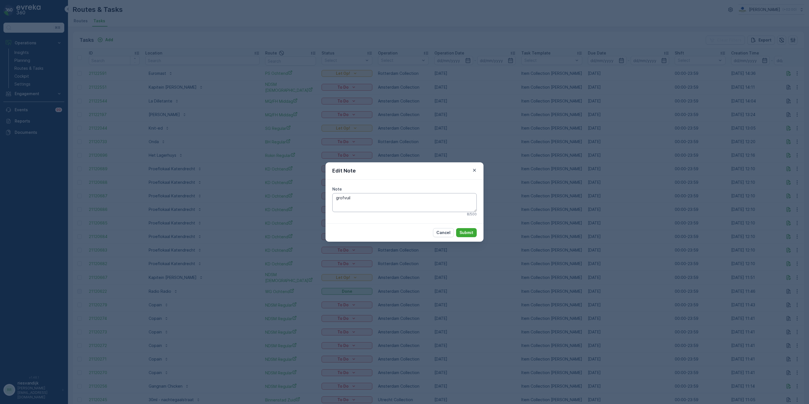
click at [391, 199] on textarea "grofvuil" at bounding box center [404, 202] width 144 height 19
click at [382, 198] on textarea "grofvuil ophalen Een kar Picknicktafel 3 kluisjes Schoenenrek Oude trap" at bounding box center [404, 202] width 144 height 19
type textarea "grofvuil ophalen: Een kar Picknicktafel 3 kluisjes Schoenenrek Oude trap"
click at [466, 235] on p "Submit" at bounding box center [467, 233] width 14 height 6
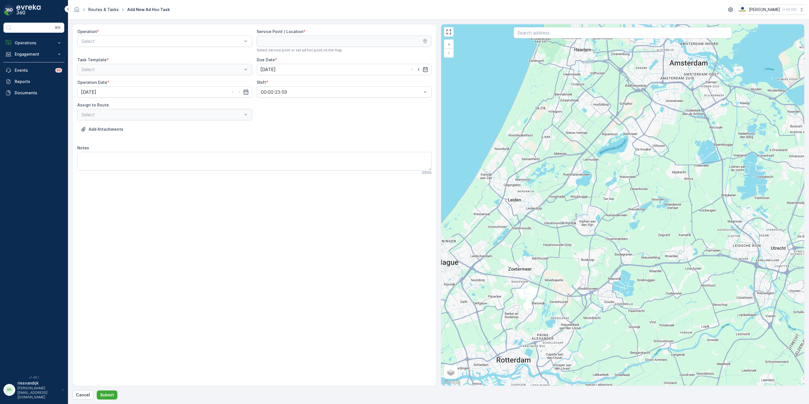
click at [104, 10] on link "Routes & Tasks" at bounding box center [103, 9] width 30 height 5
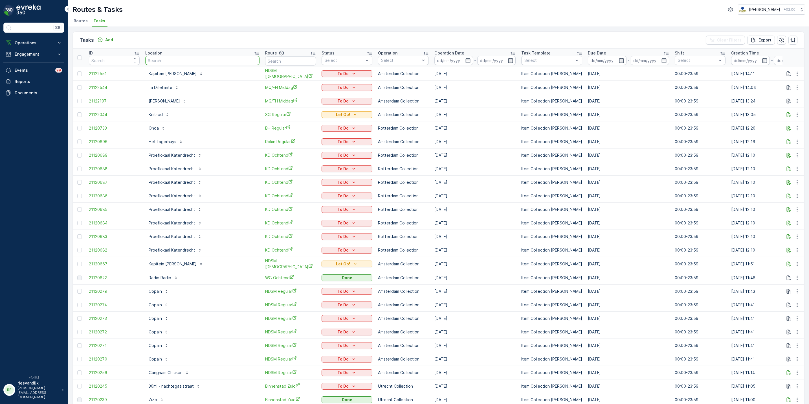
click at [203, 58] on input "text" at bounding box center [202, 60] width 114 height 9
type input "euroma"
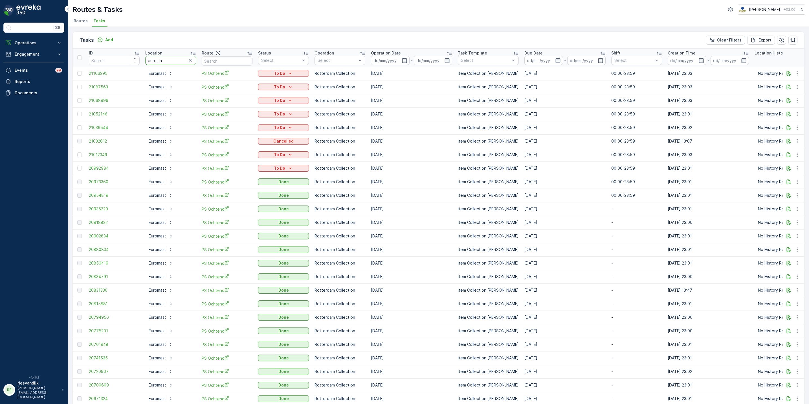
click at [159, 62] on input "euroma" at bounding box center [170, 60] width 51 height 9
type input "milieu"
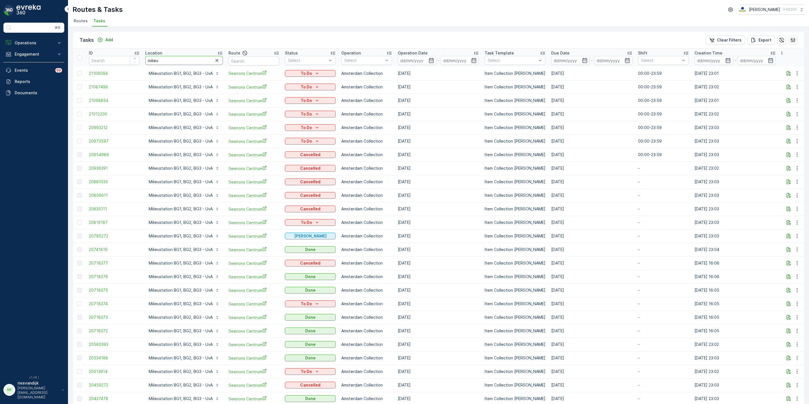
click at [169, 65] on input "milieu" at bounding box center [184, 60] width 78 height 9
type input "ndsm oost"
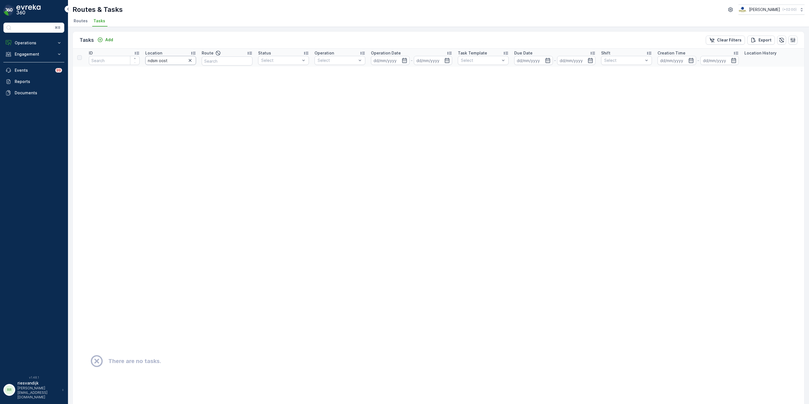
click at [187, 65] on input "ndsm oost" at bounding box center [170, 60] width 51 height 9
click at [192, 64] on input "ndsm oost" at bounding box center [170, 60] width 51 height 9
click at [192, 60] on icon "button" at bounding box center [190, 61] width 6 height 6
click at [210, 60] on input "text" at bounding box center [227, 60] width 51 height 9
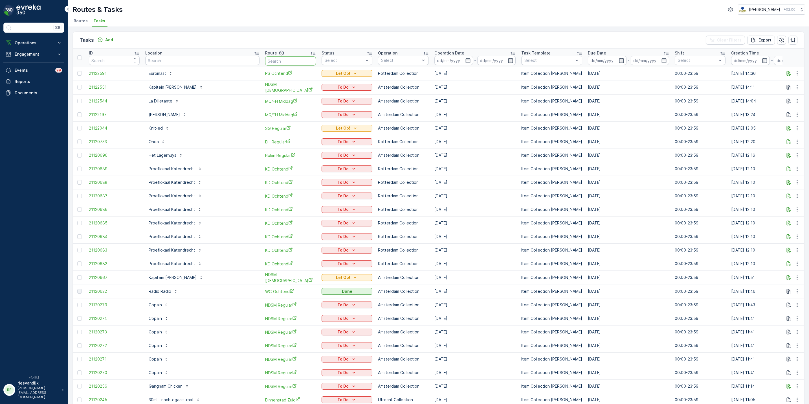
click at [265, 61] on input "text" at bounding box center [290, 60] width 51 height 9
type input "ndsm"
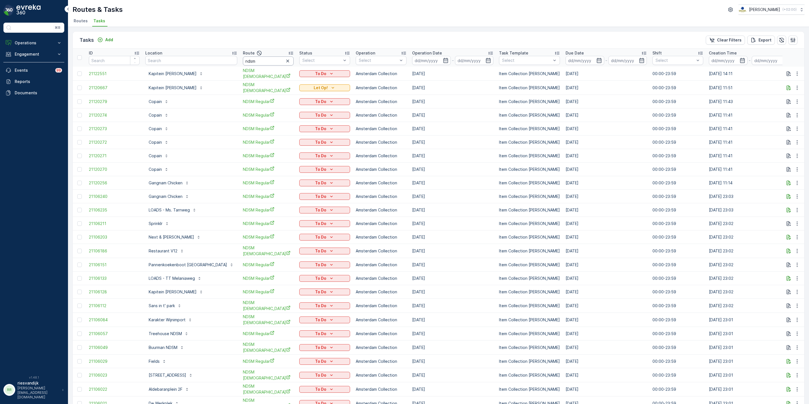
click at [254, 59] on input "ndsm" at bounding box center [268, 60] width 51 height 9
type input "ndsm oost"
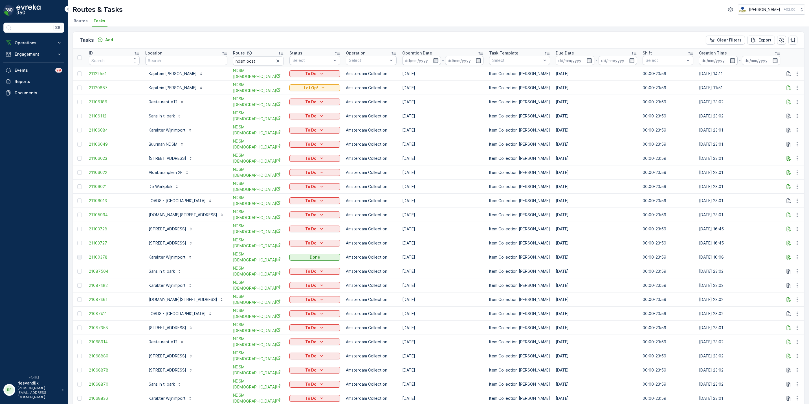
click at [436, 61] on icon "button" at bounding box center [436, 61] width 6 height 6
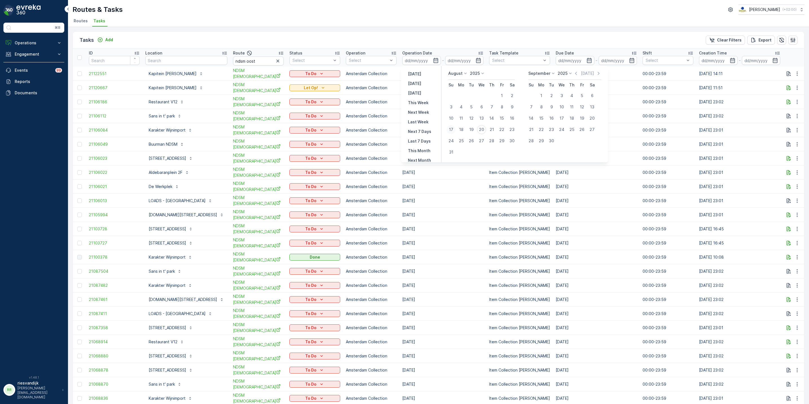
click at [451, 130] on div "17" at bounding box center [451, 129] width 9 height 9
type input "[DATE]"
click at [481, 128] on div "20" at bounding box center [481, 129] width 9 height 9
type input "[DATE]"
click at [448, 131] on div "17" at bounding box center [451, 129] width 9 height 9
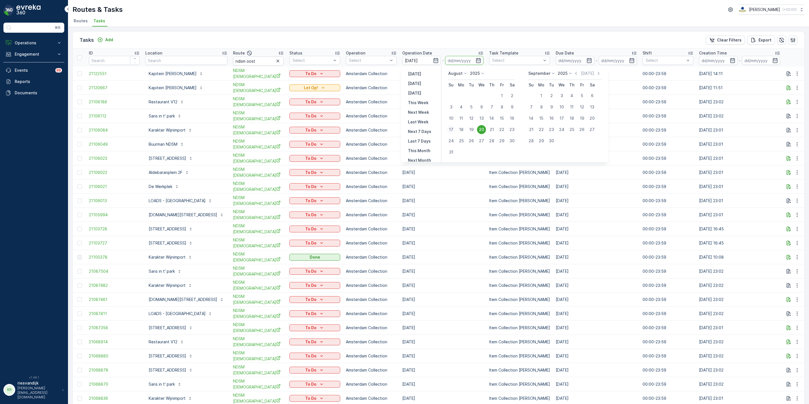
type input "[DATE]"
click at [483, 130] on div "20" at bounding box center [481, 129] width 9 height 9
type input "[DATE]"
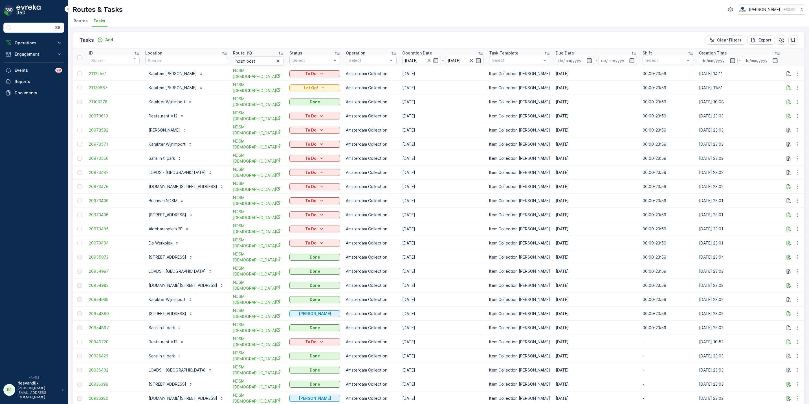
click at [451, 50] on div "Operation Date" at bounding box center [442, 53] width 81 height 6
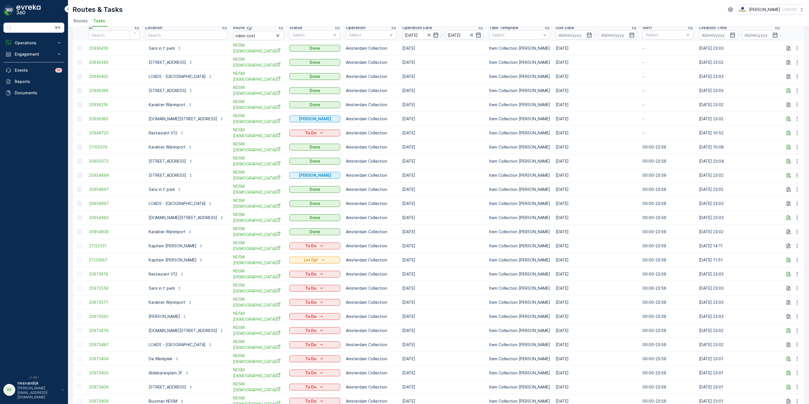
scroll to position [39, 0]
